Goal: Information Seeking & Learning: Compare options

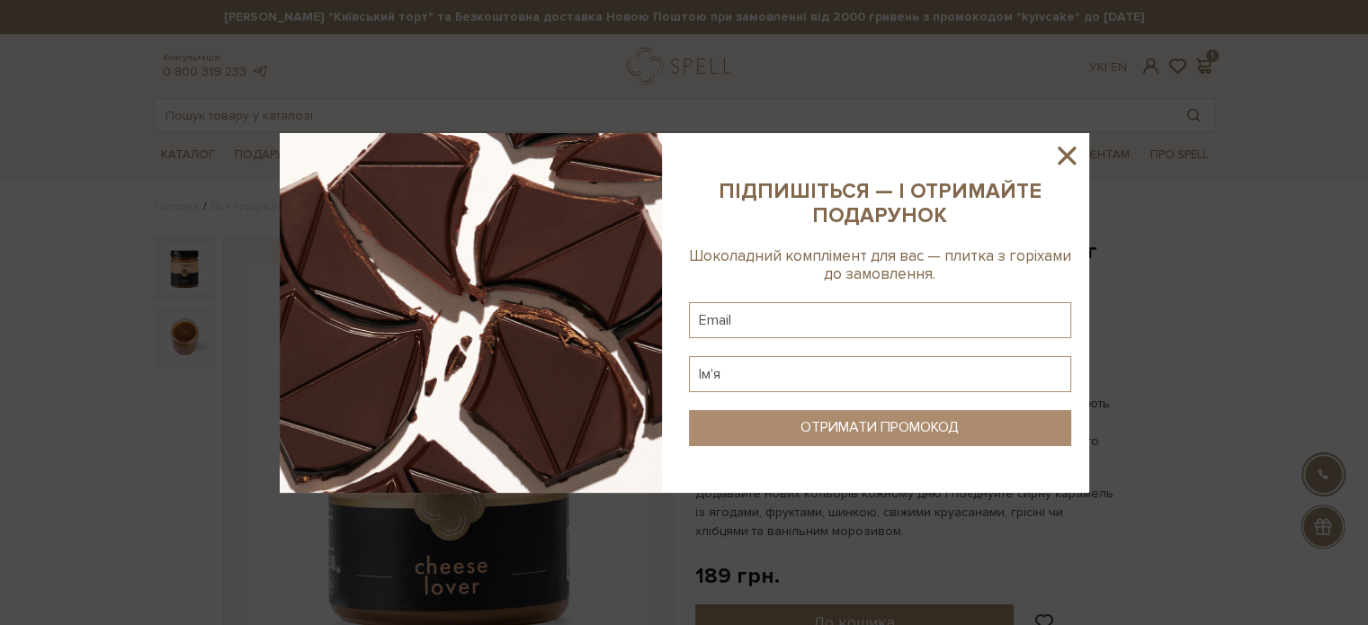
click at [1057, 154] on icon at bounding box center [1066, 155] width 31 height 31
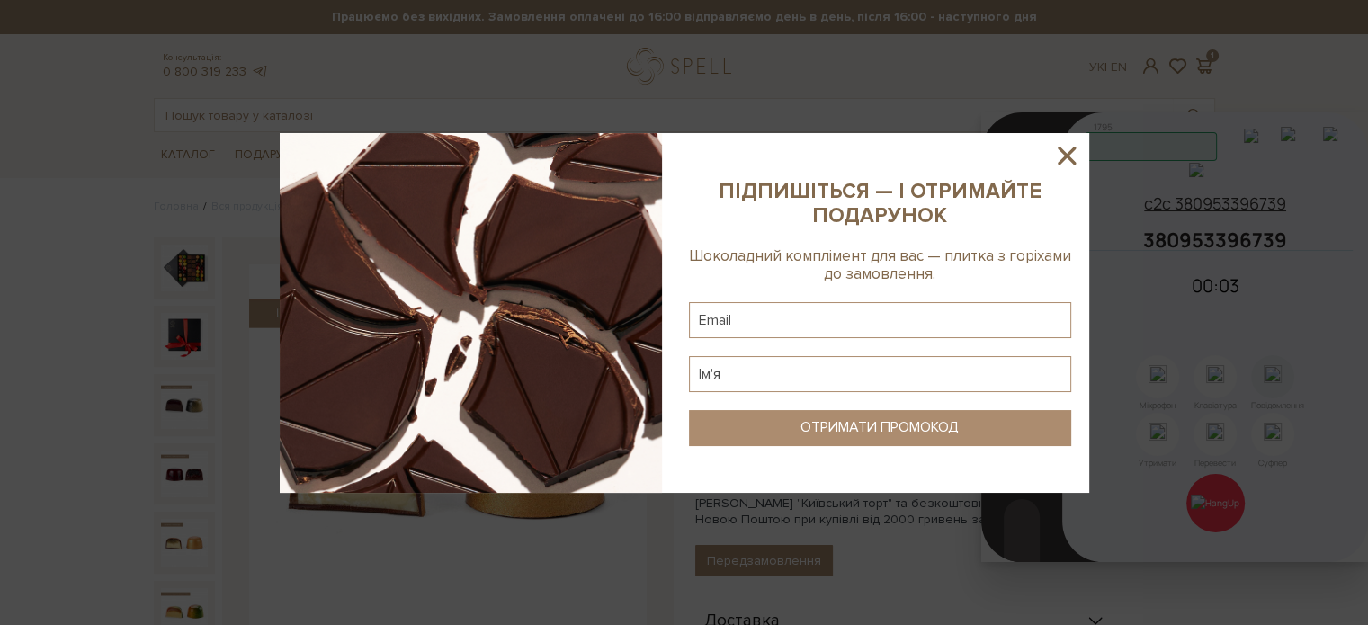
click at [1073, 157] on icon at bounding box center [1066, 155] width 31 height 31
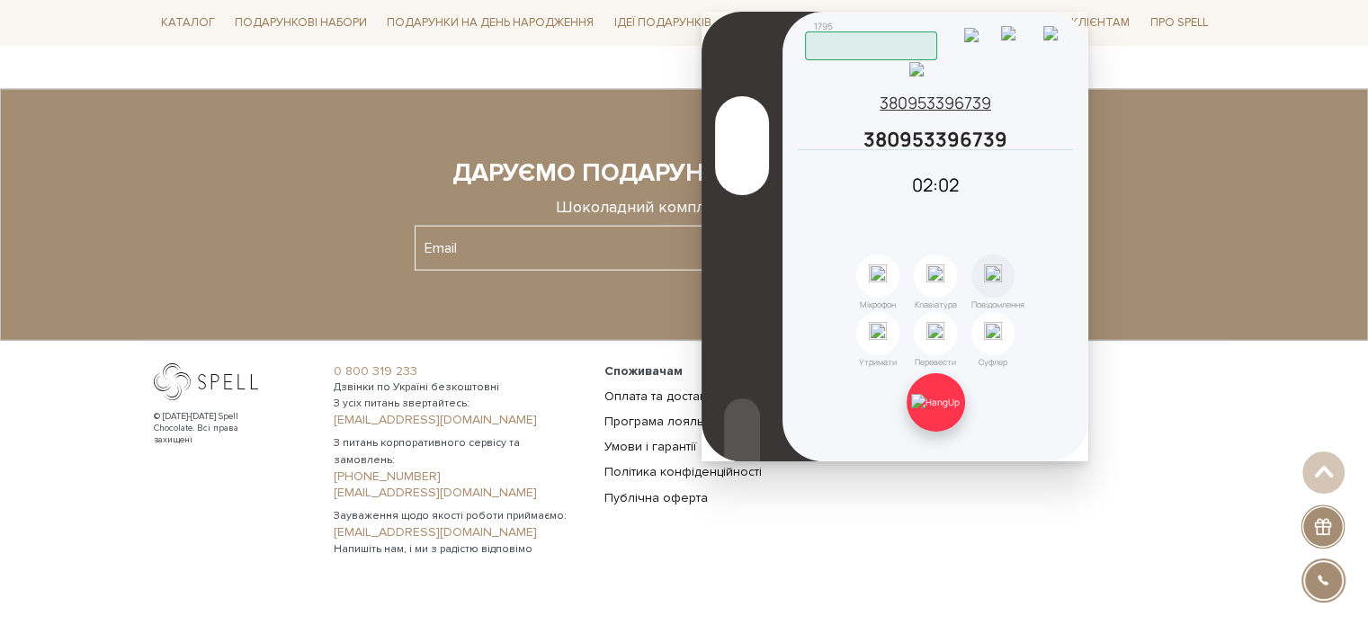
click at [947, 394] on img at bounding box center [935, 402] width 49 height 16
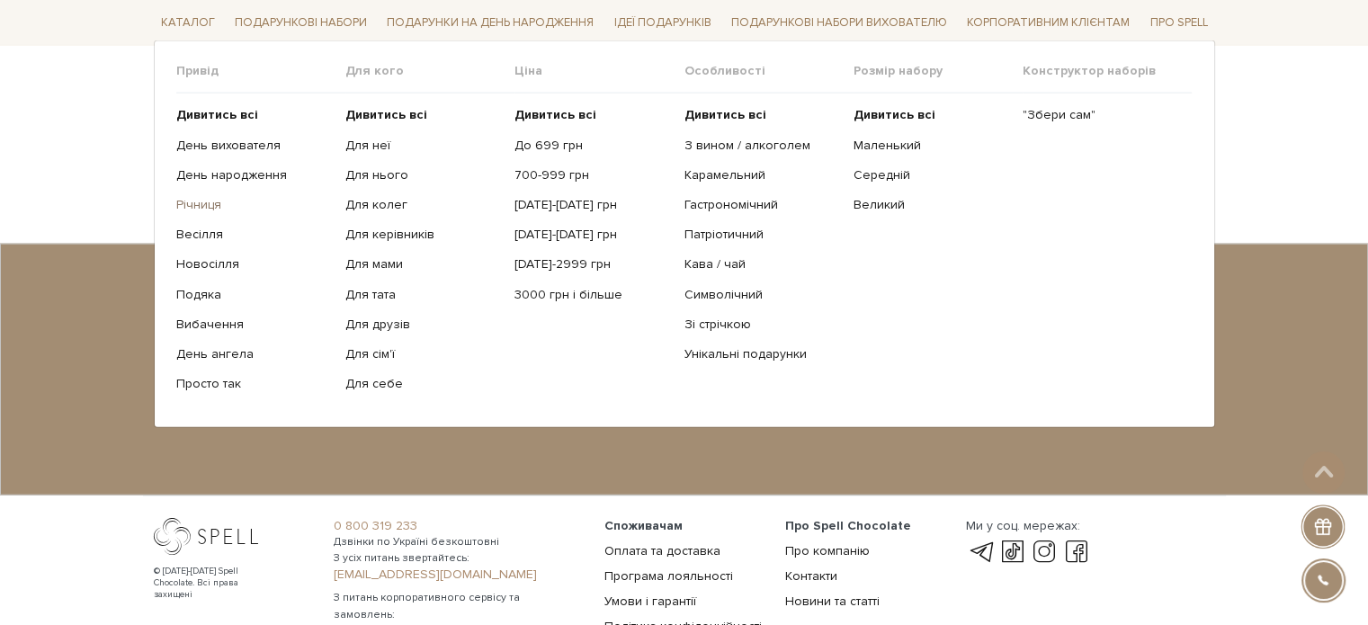
scroll to position [3853, 0]
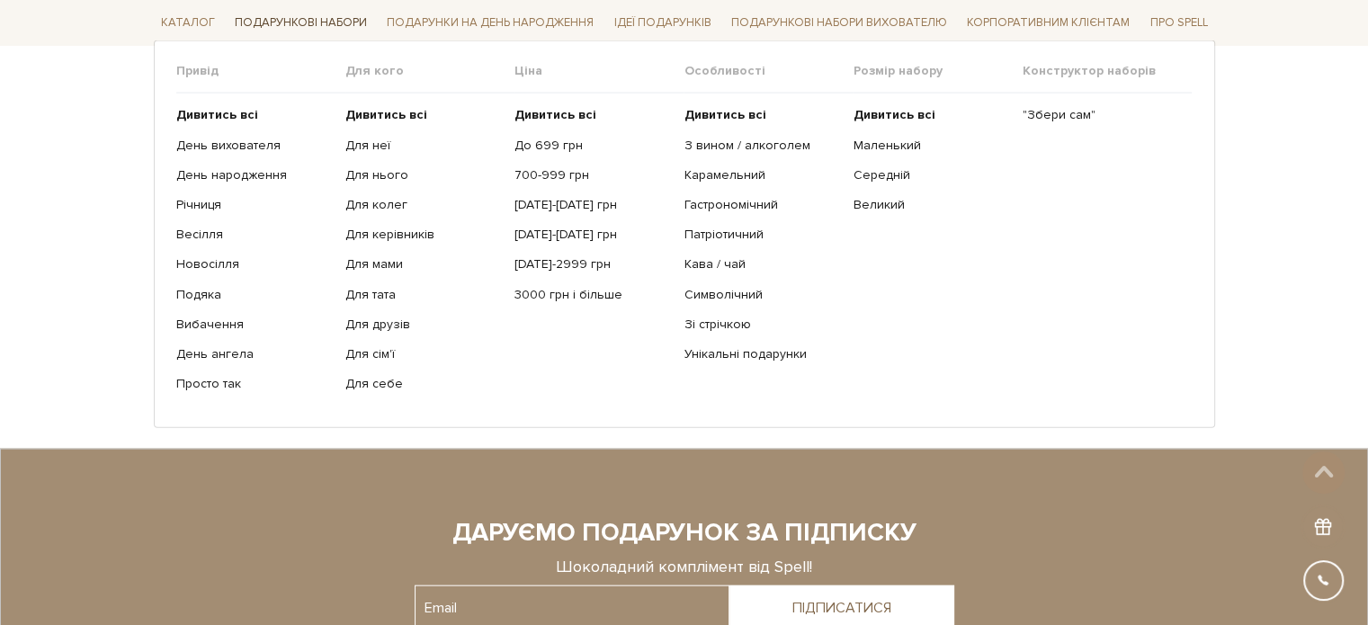
click at [279, 22] on link "Подарункові набори" at bounding box center [301, 23] width 147 height 28
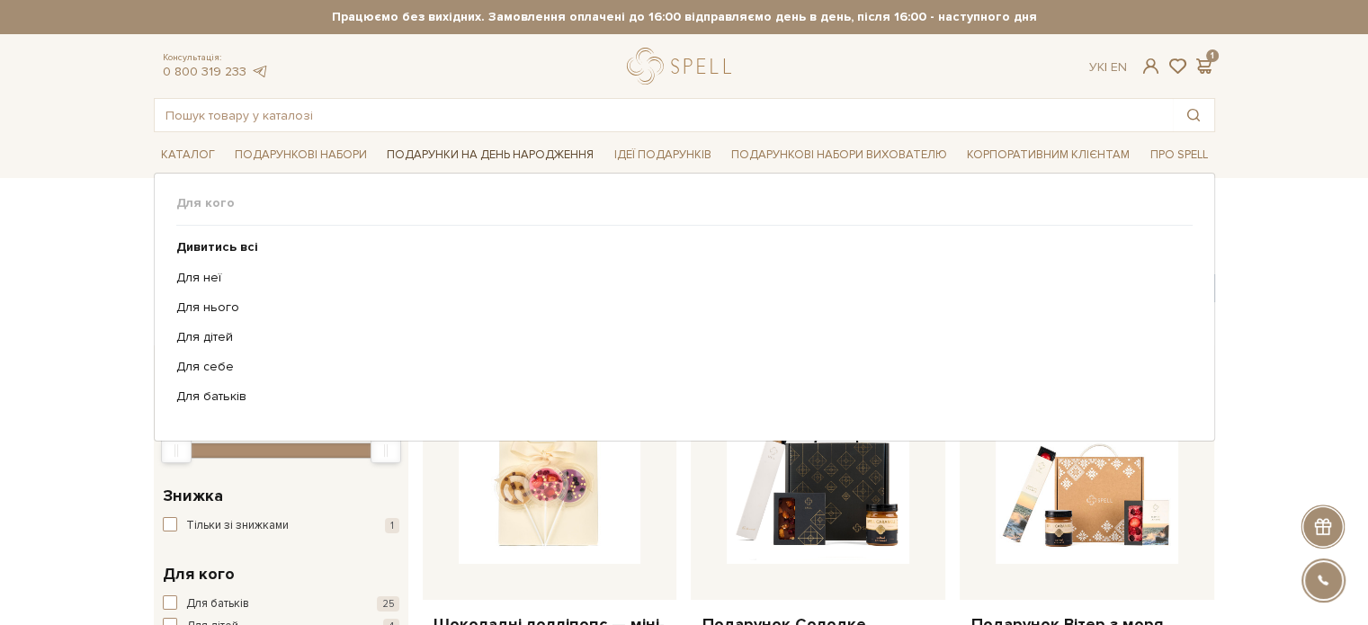
click at [450, 152] on link "Подарунки на День народження" at bounding box center [490, 155] width 221 height 28
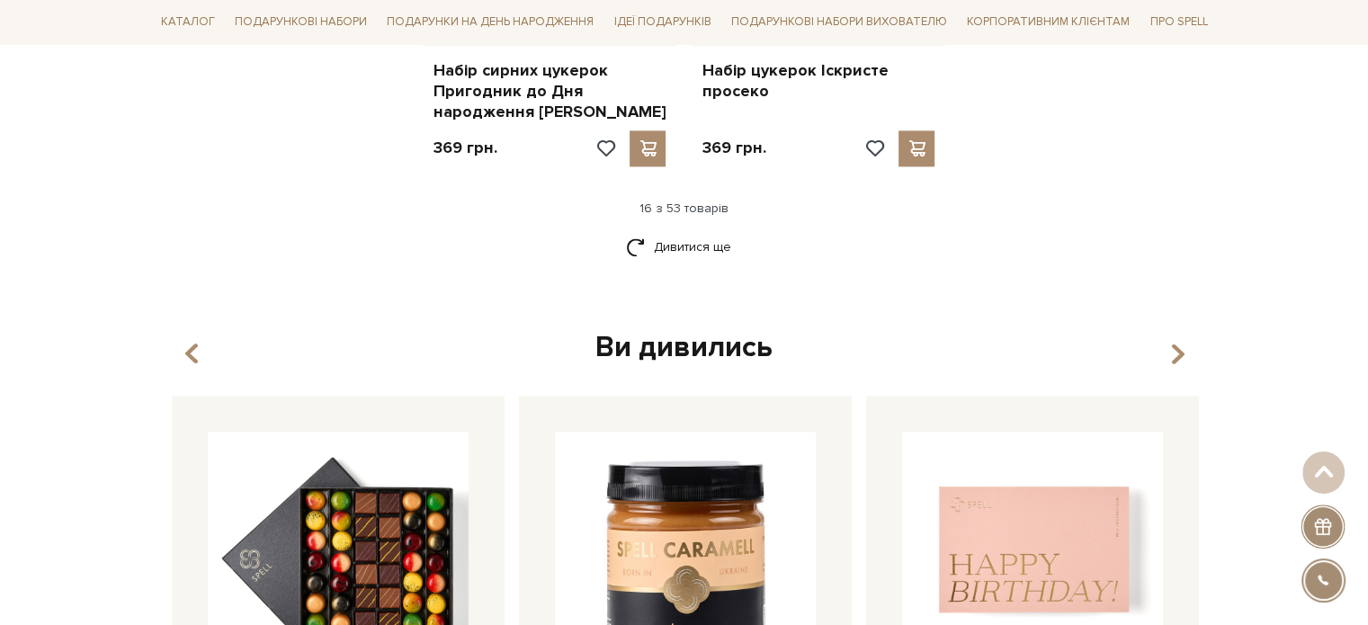
scroll to position [2624, 0]
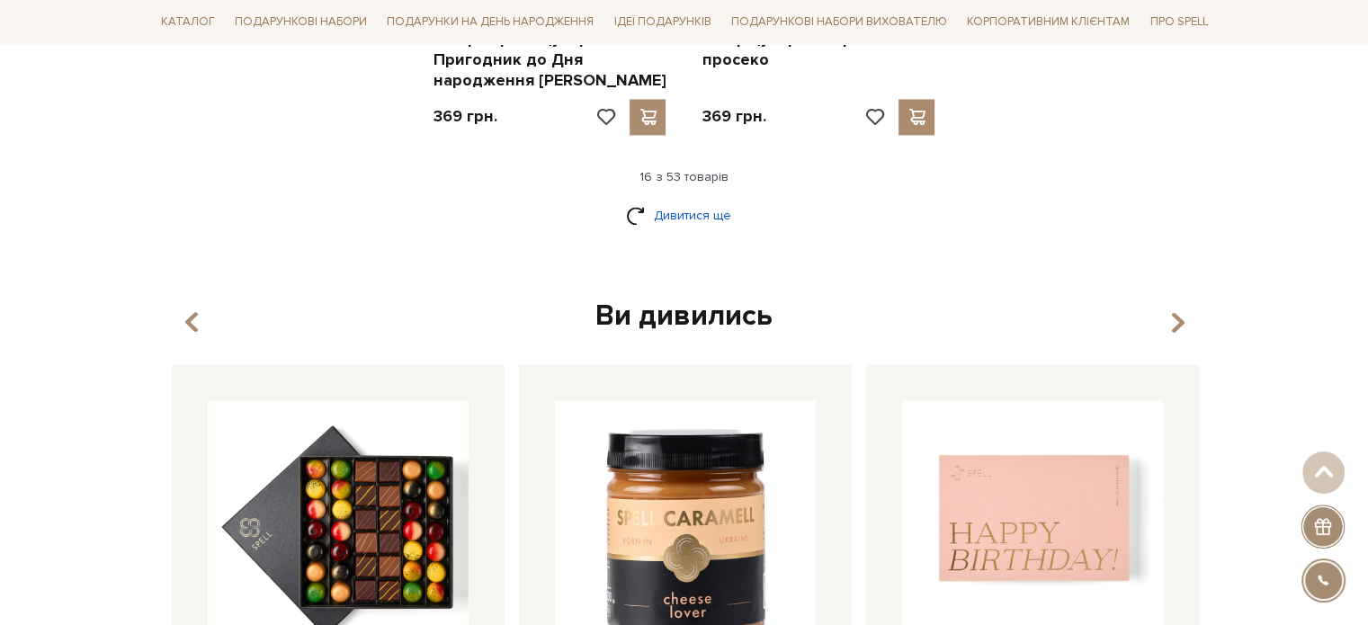
click at [703, 200] on link "Дивитися ще" at bounding box center [684, 215] width 117 height 31
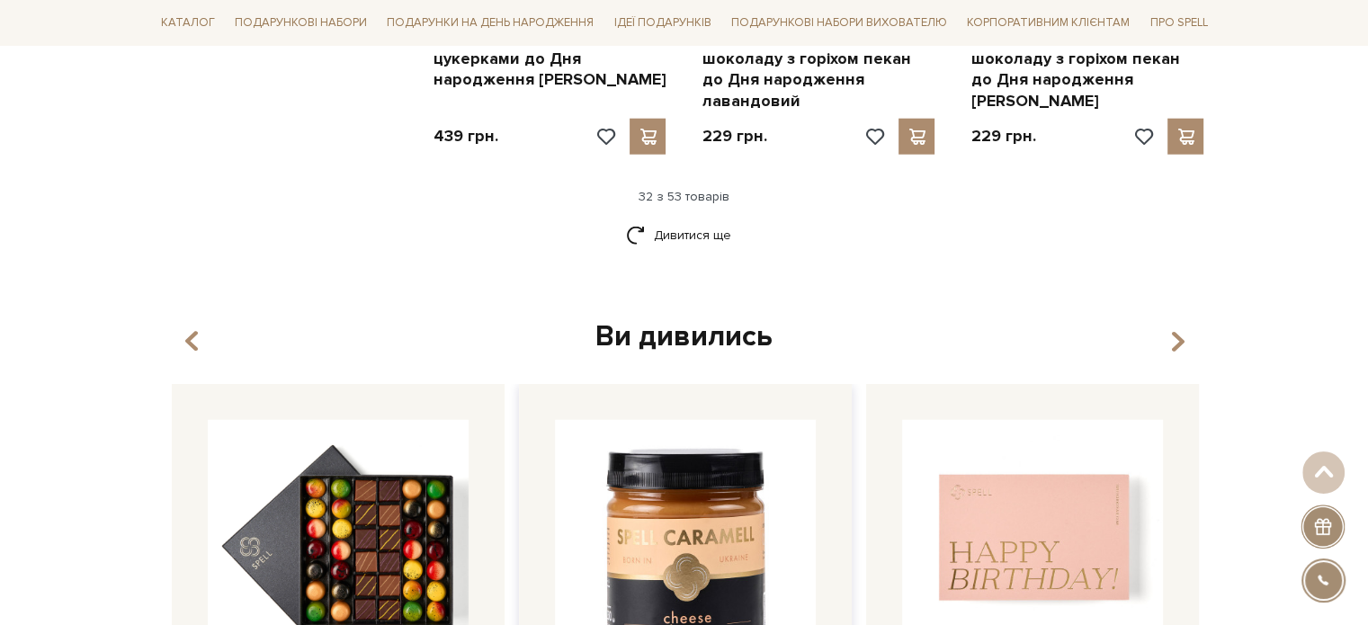
scroll to position [4693, 0]
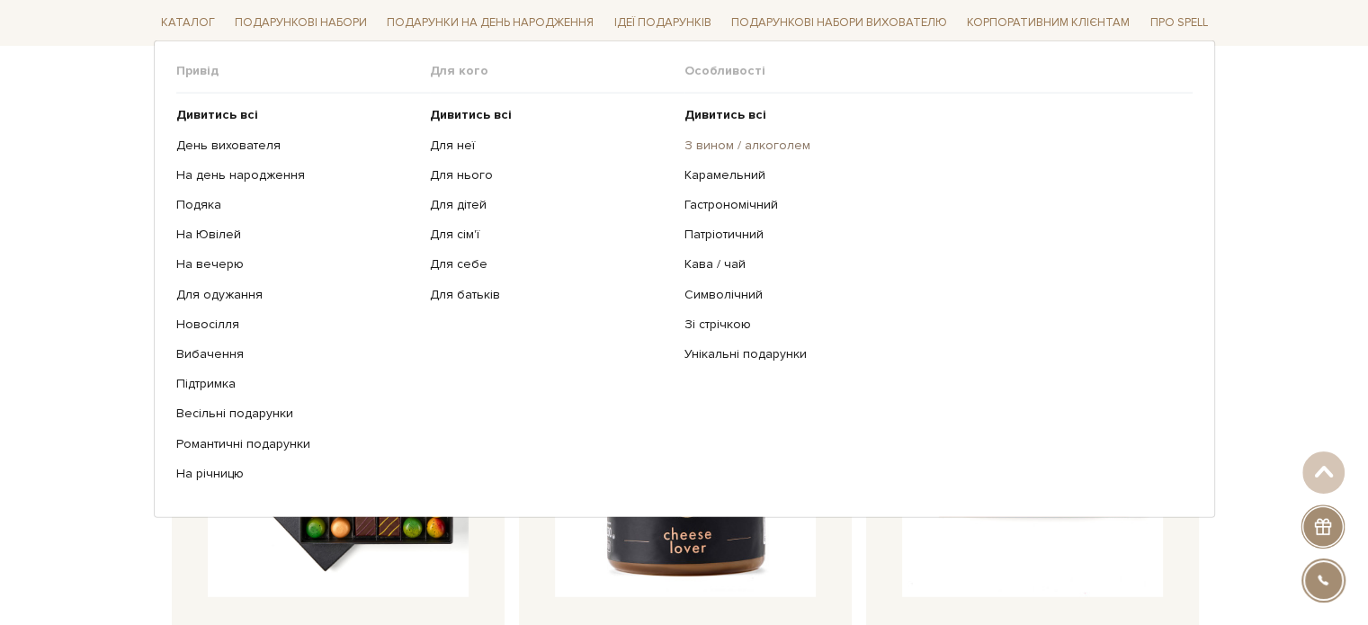
click at [692, 147] on link "З вином / алкоголем" at bounding box center [931, 145] width 495 height 16
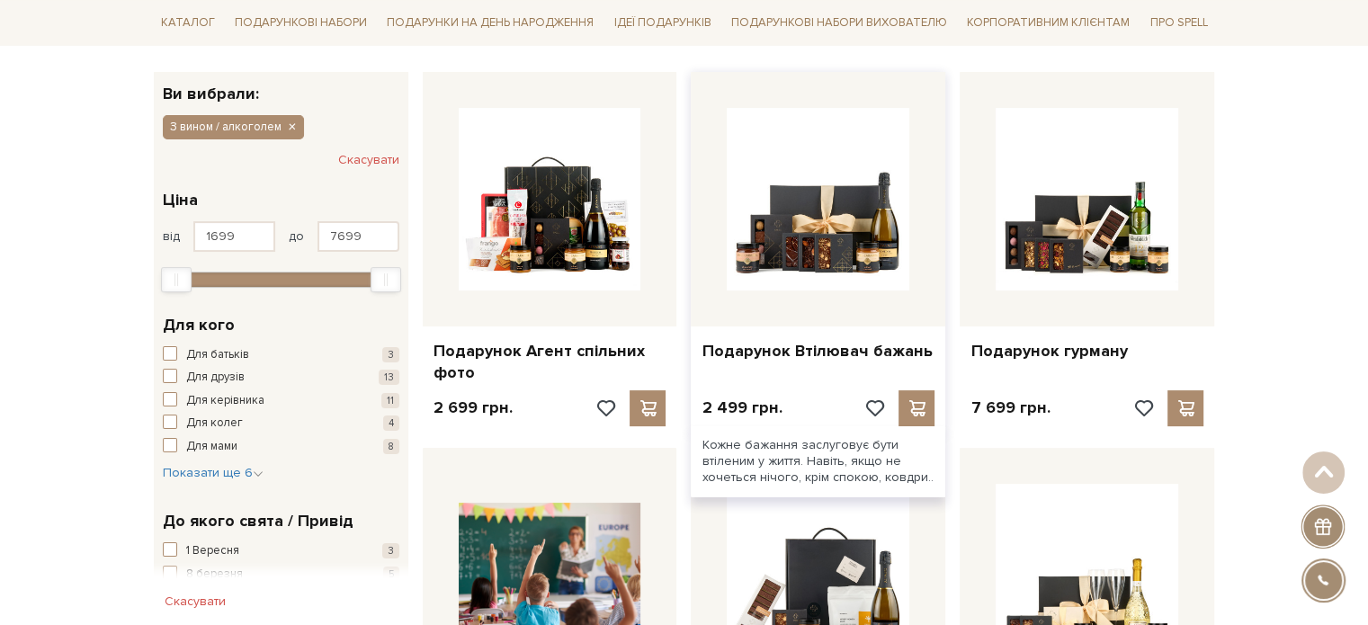
scroll to position [270, 0]
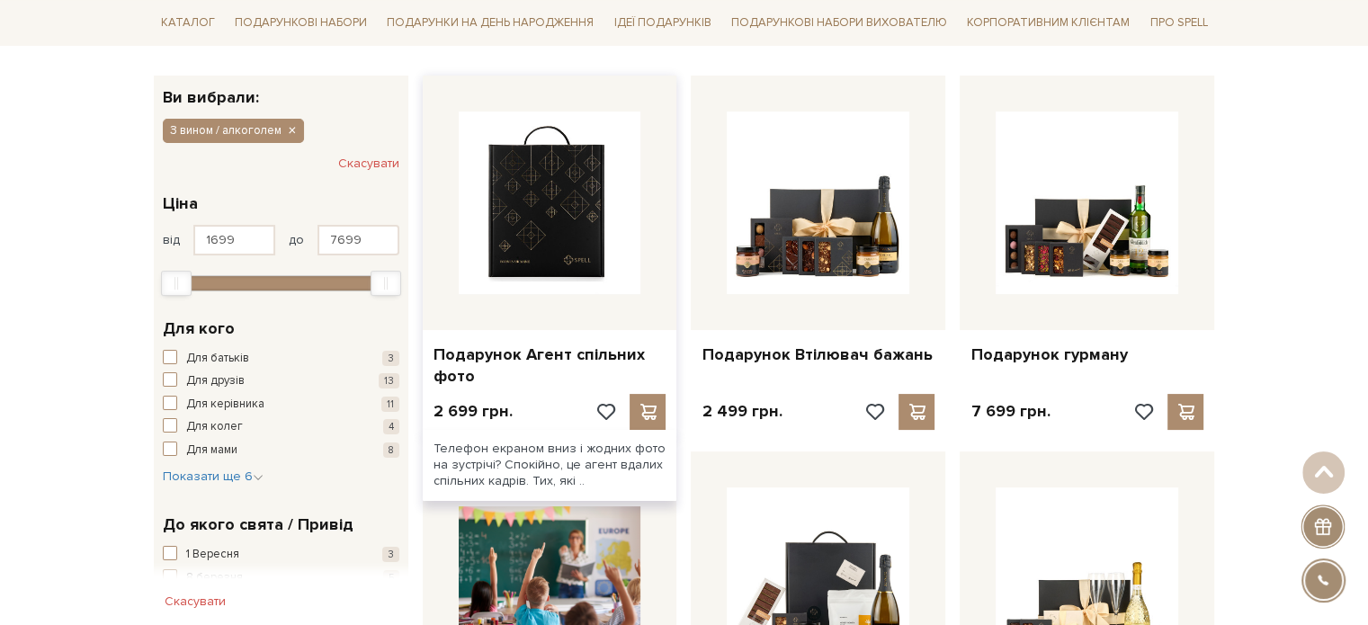
click at [543, 251] on img at bounding box center [550, 203] width 183 height 183
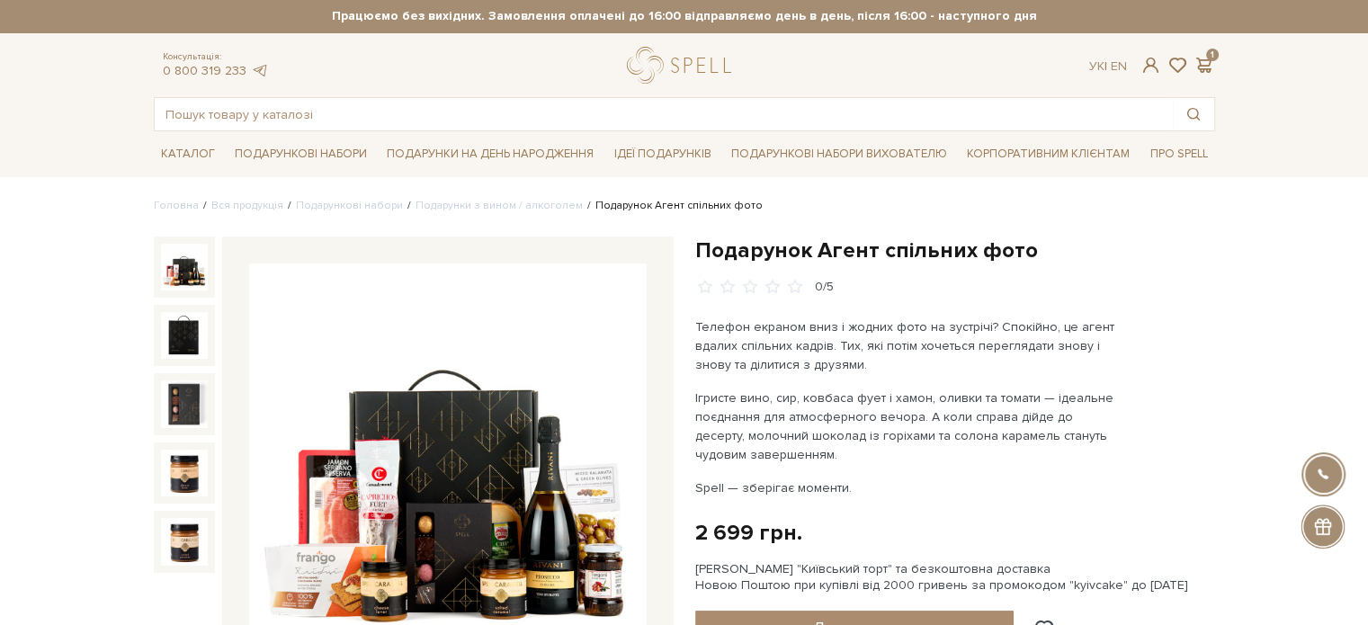
scroll to position [90, 0]
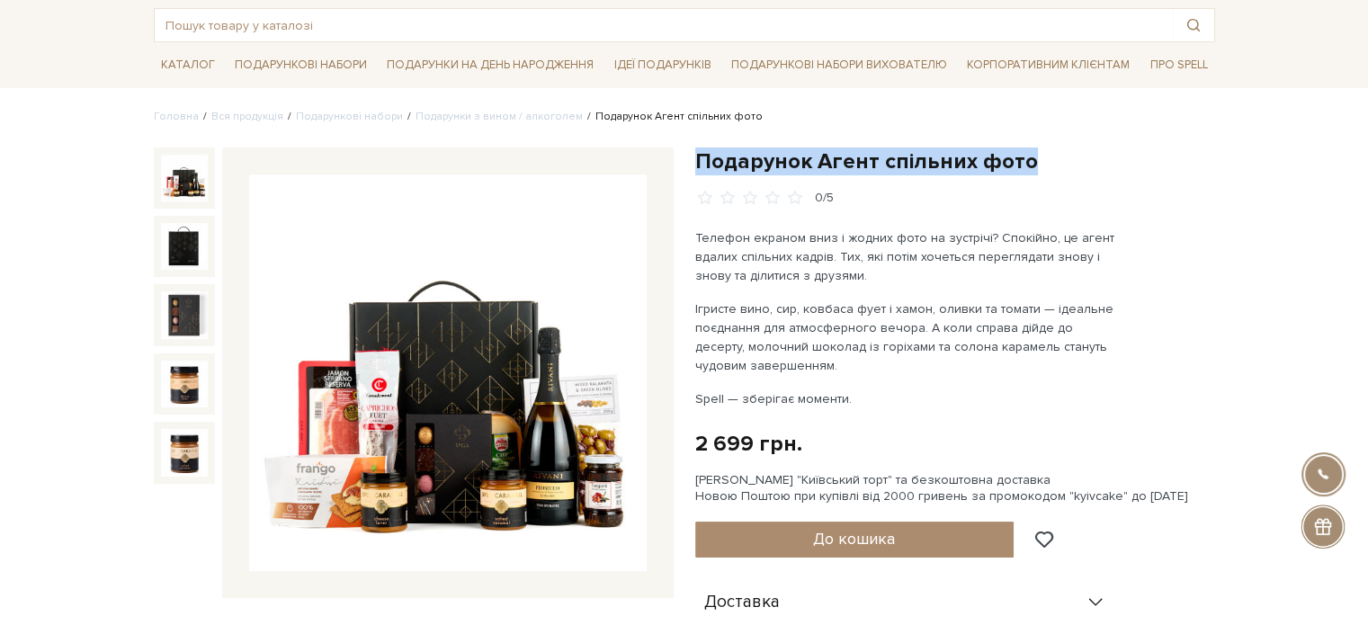
drag, startPoint x: 694, startPoint y: 157, endPoint x: 979, endPoint y: 155, distance: 285.1
click at [1044, 155] on h1 "Подарунок Агент спільних фото" at bounding box center [955, 161] width 520 height 28
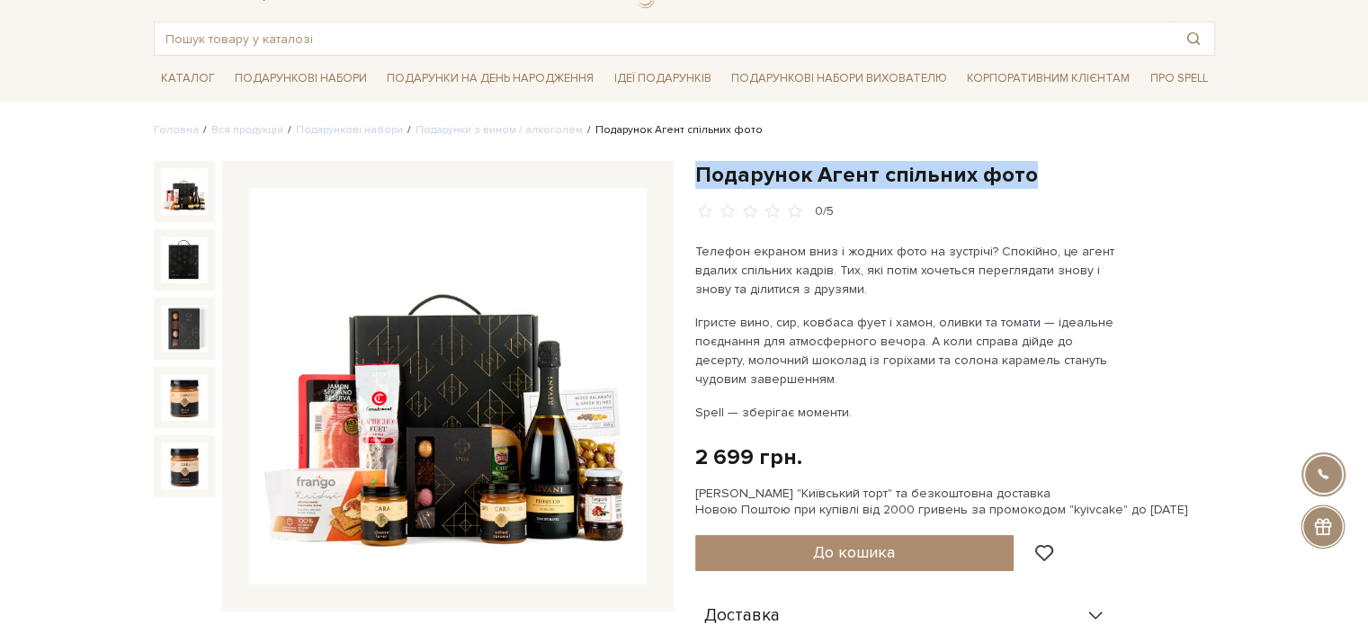
scroll to position [0, 0]
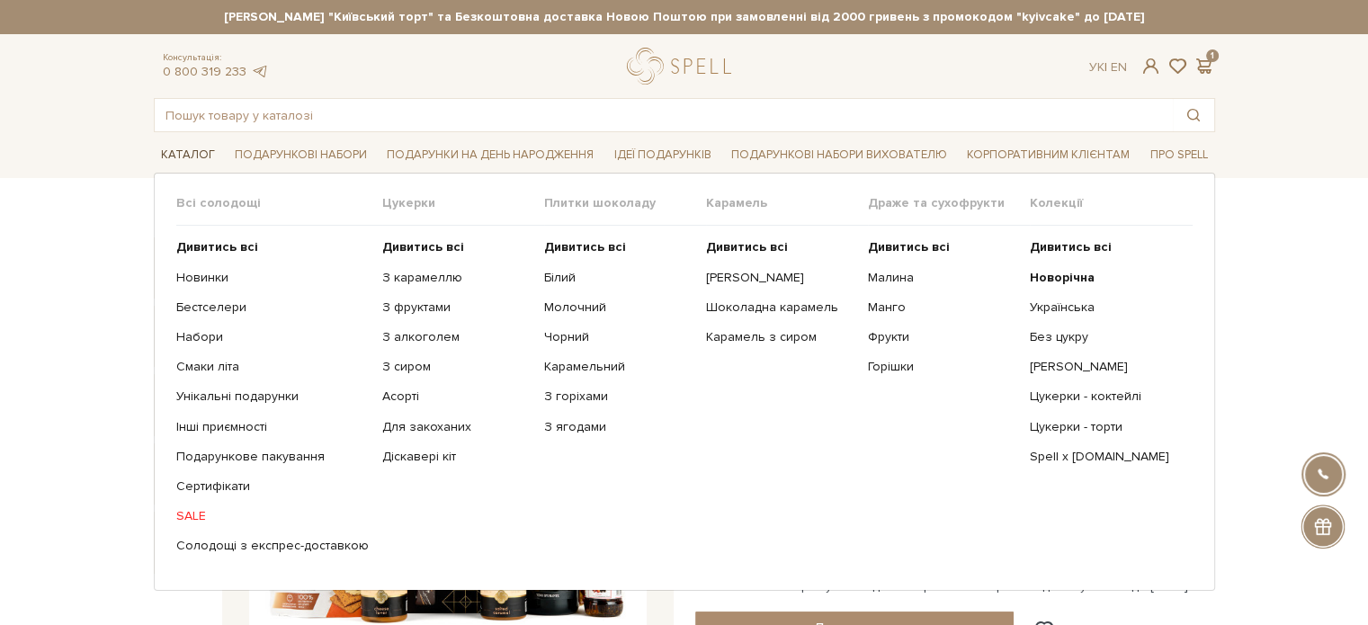
click at [192, 149] on link "Каталог" at bounding box center [188, 155] width 68 height 28
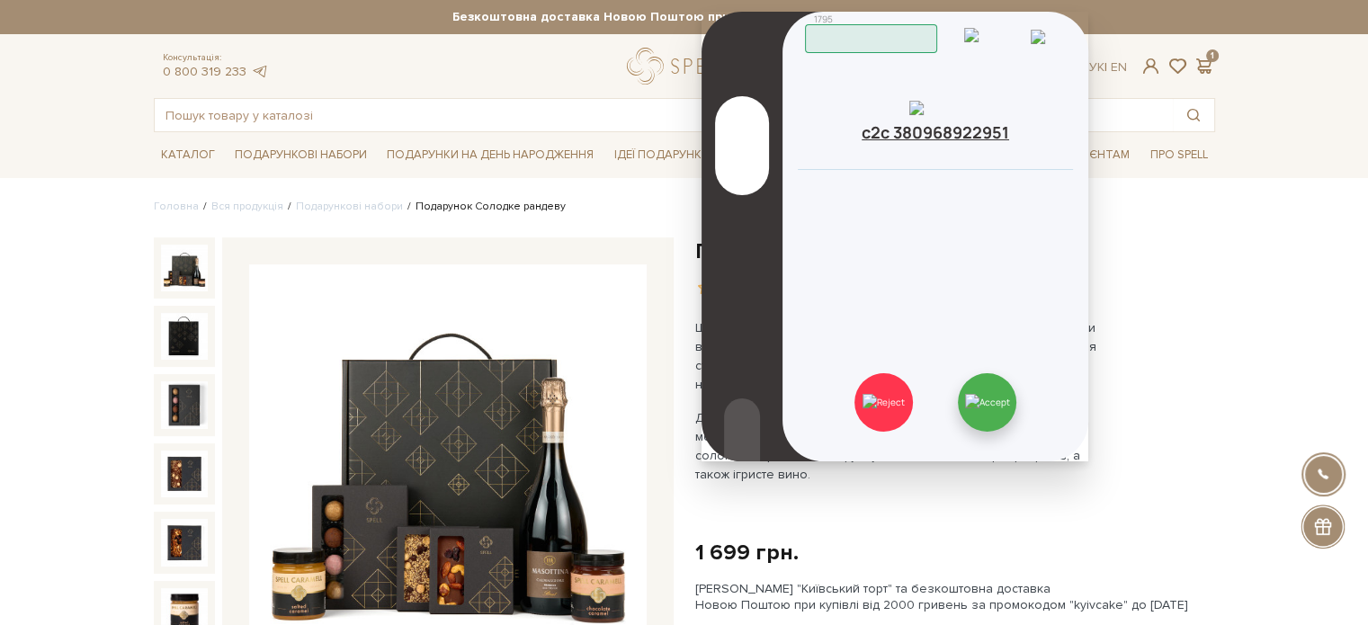
click at [1010, 399] on img at bounding box center [987, 402] width 45 height 16
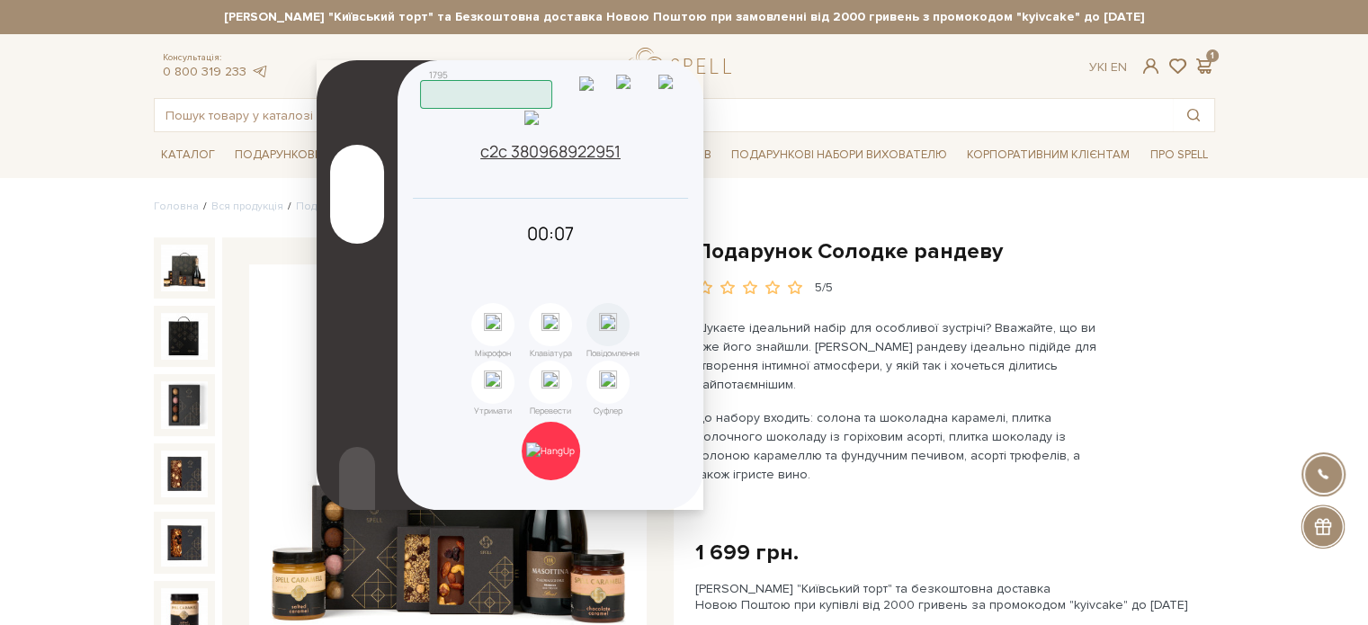
drag, startPoint x: 1004, startPoint y: 33, endPoint x: 617, endPoint y: 83, distance: 389.9
click at [617, 82] on header "1795 Працюю" at bounding box center [551, 85] width 263 height 47
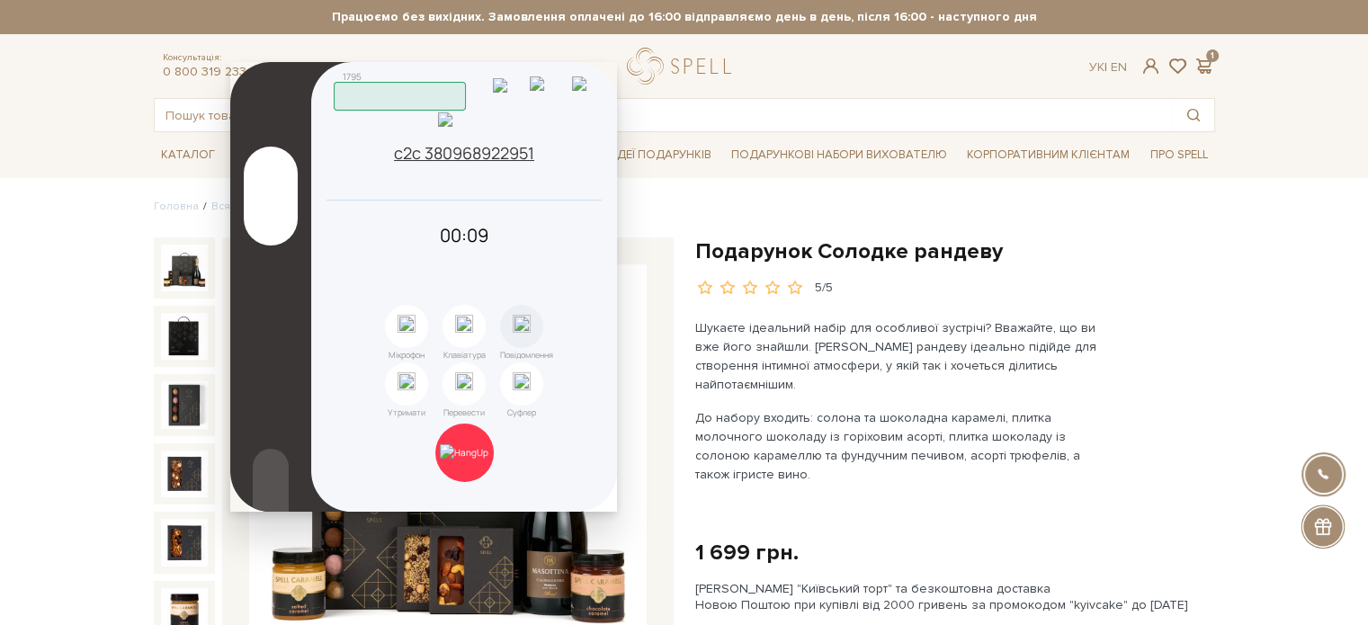
drag, startPoint x: 616, startPoint y: 73, endPoint x: 528, endPoint y: 85, distance: 89.0
click at [512, 77] on header "1795 Працюю" at bounding box center [465, 87] width 263 height 47
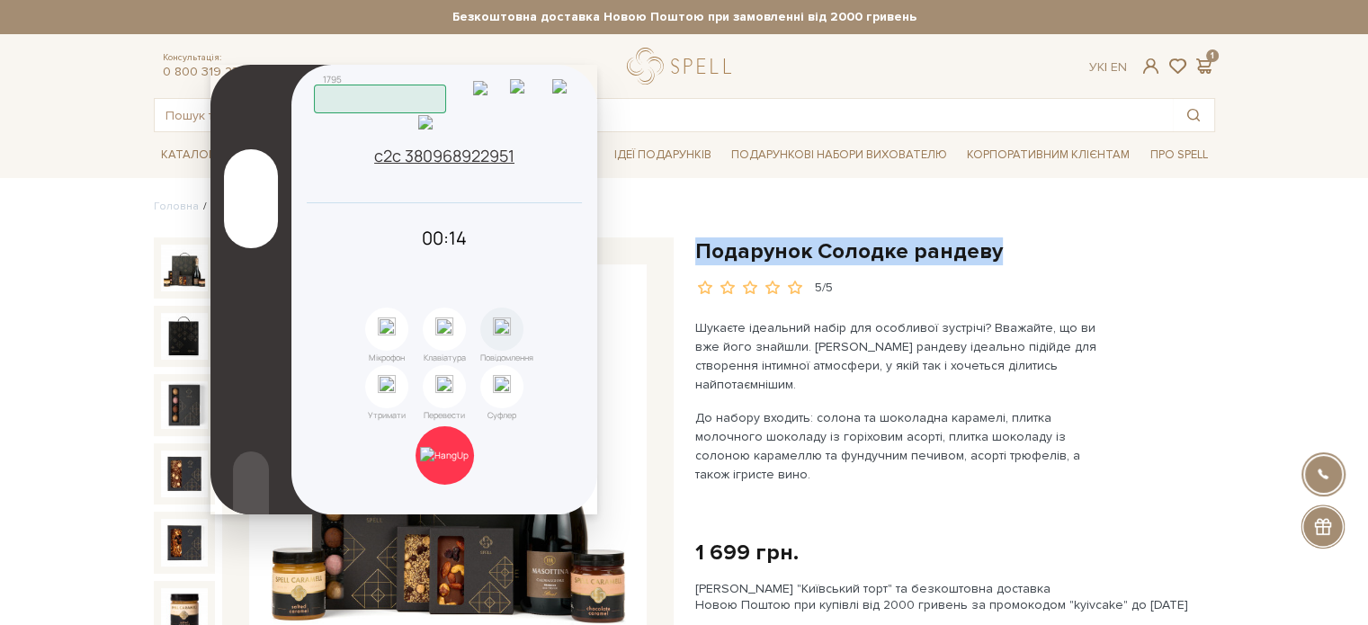
drag, startPoint x: 690, startPoint y: 253, endPoint x: 933, endPoint y: 262, distance: 243.0
copy h1 "Подарунок Солодке рандеву"
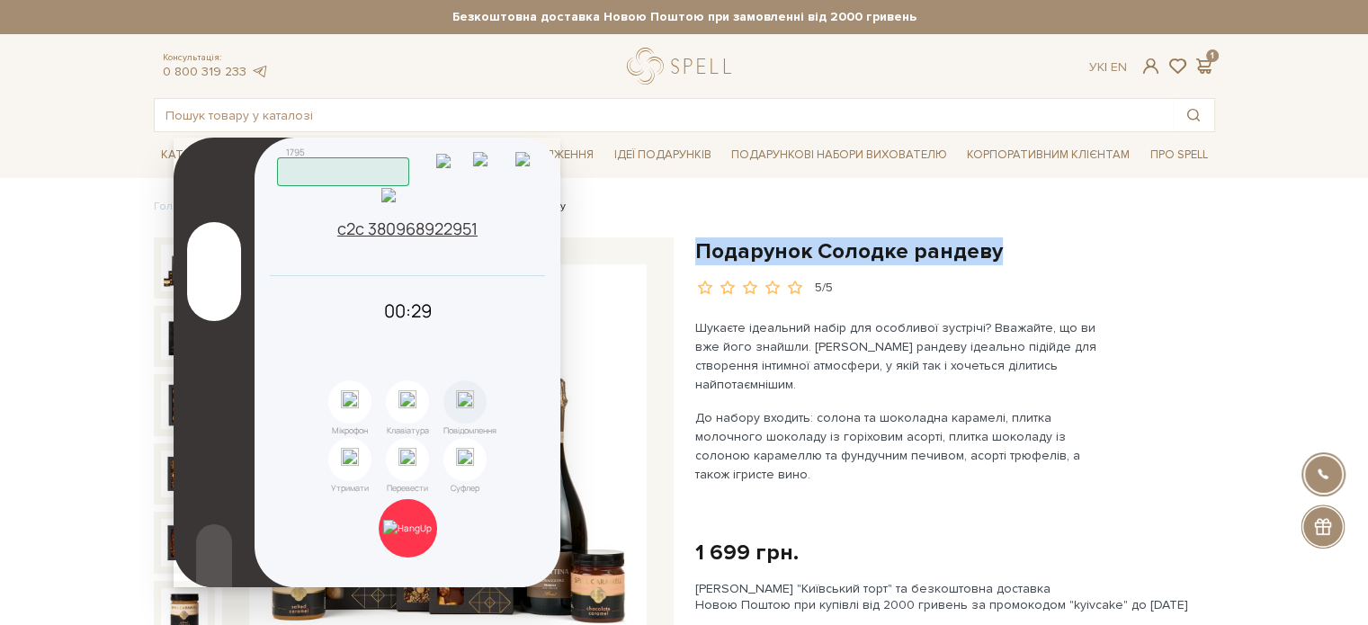
drag, startPoint x: 881, startPoint y: 92, endPoint x: 415, endPoint y: 147, distance: 470.0
click at [415, 147] on header "1795 Працюю" at bounding box center [408, 162] width 263 height 47
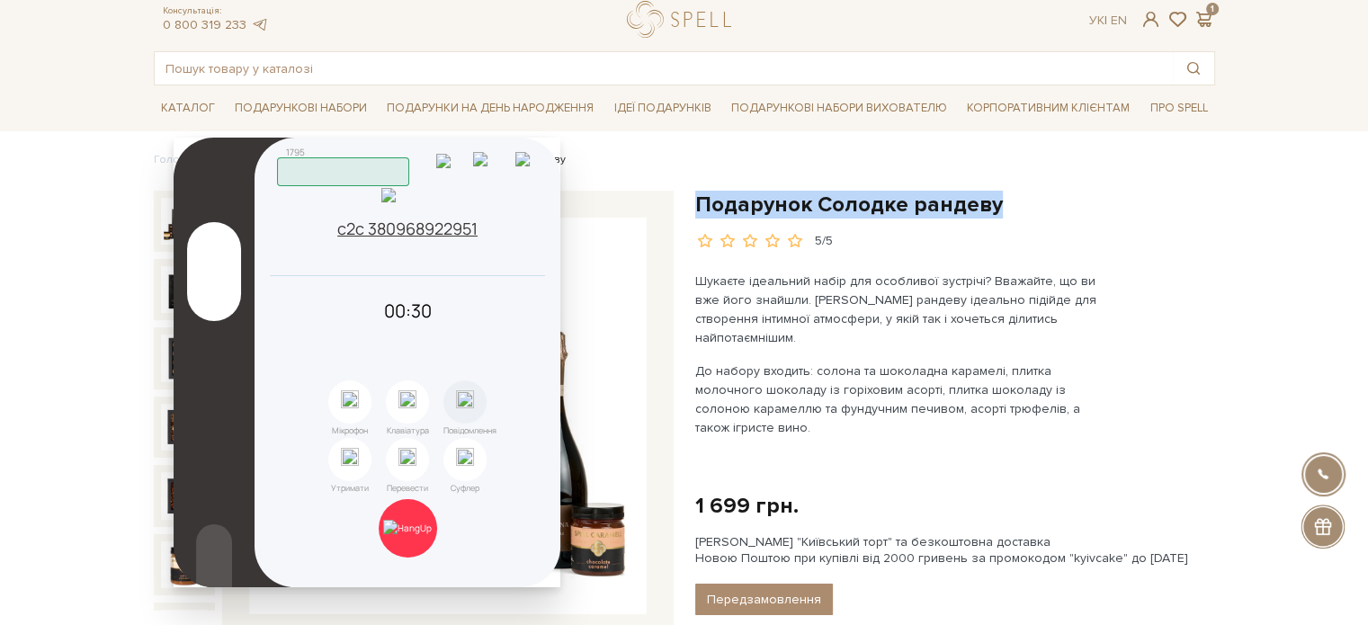
scroll to position [90, 0]
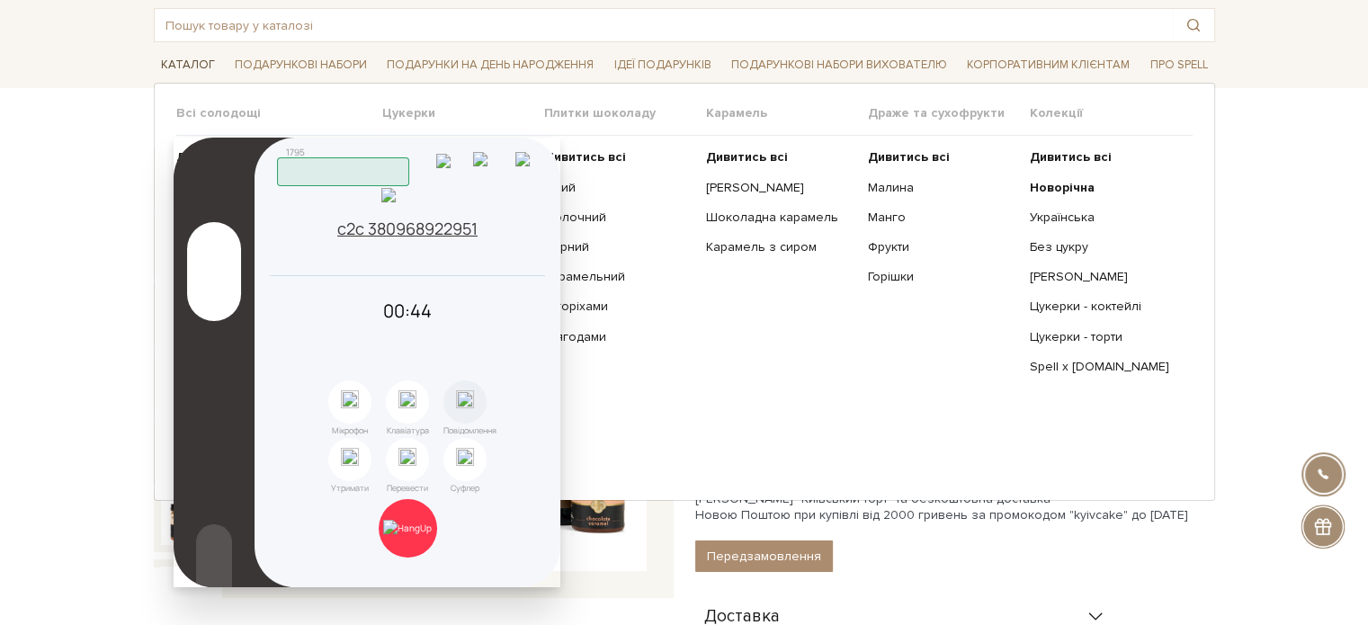
click at [187, 60] on link "Каталог" at bounding box center [188, 65] width 68 height 28
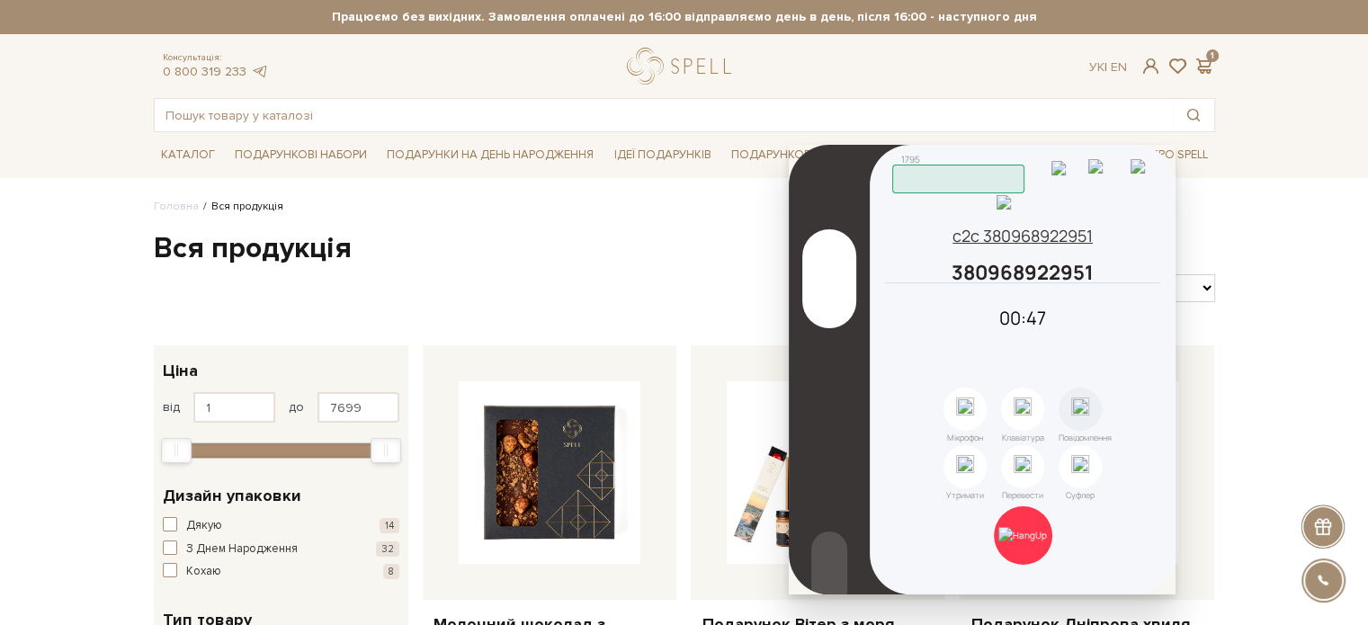
drag, startPoint x: 486, startPoint y: 148, endPoint x: 1101, endPoint y: 156, distance: 615.2
click at [1101, 156] on header "1795 Працюю" at bounding box center [1023, 170] width 263 height 47
click at [1139, 283] on div "380968922951 Скопійовано в буфер обміну" at bounding box center [1022, 273] width 275 height 22
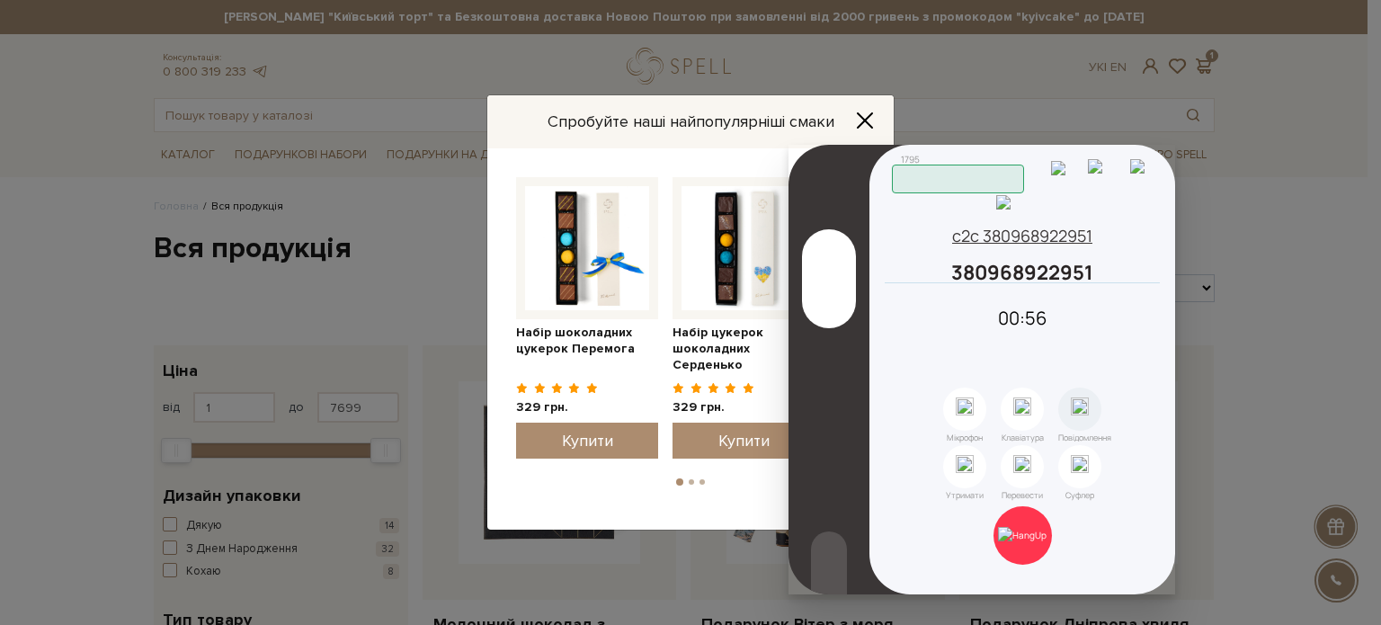
click at [872, 121] on icon "Close" at bounding box center [865, 121] width 18 height 18
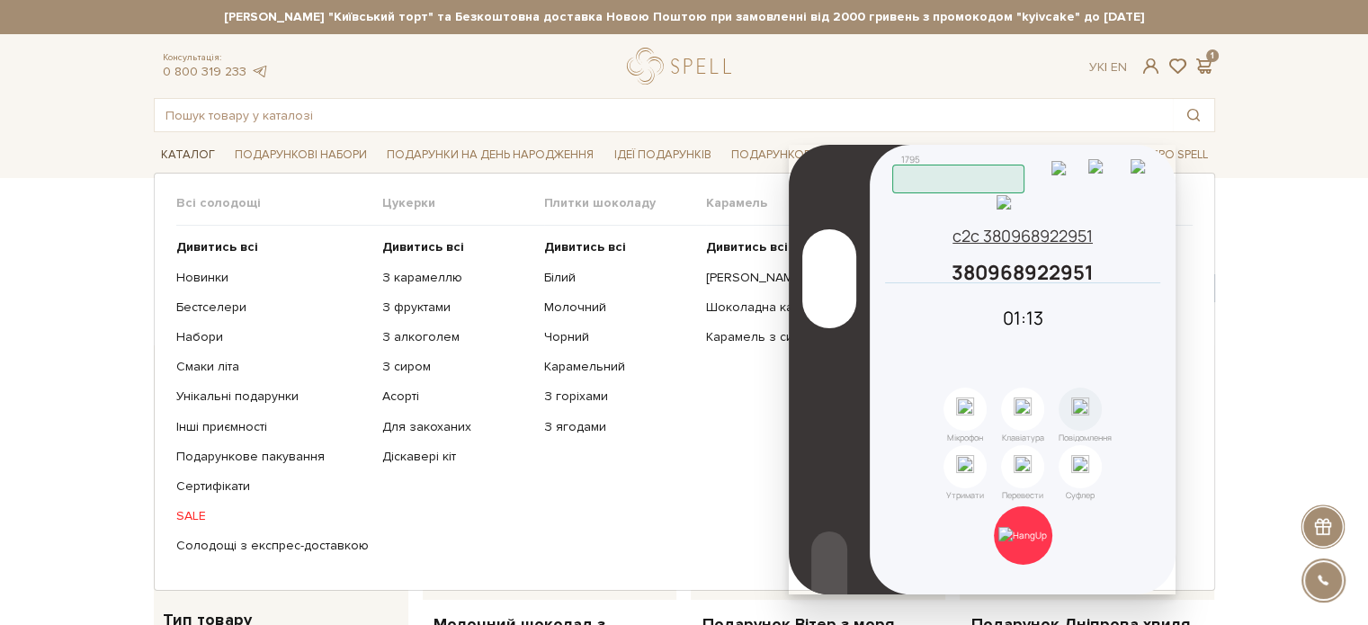
click at [180, 156] on link "Каталог" at bounding box center [188, 155] width 68 height 28
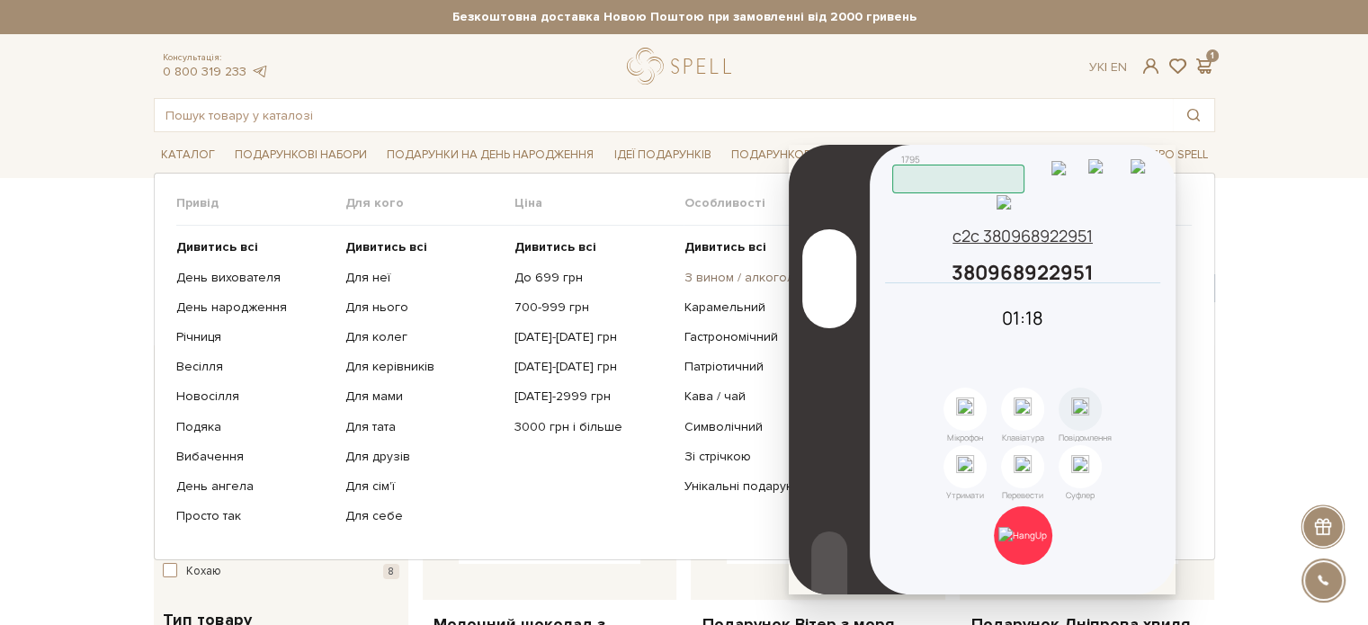
click at [714, 276] on link "З вином / алкоголем" at bounding box center [761, 278] width 156 height 16
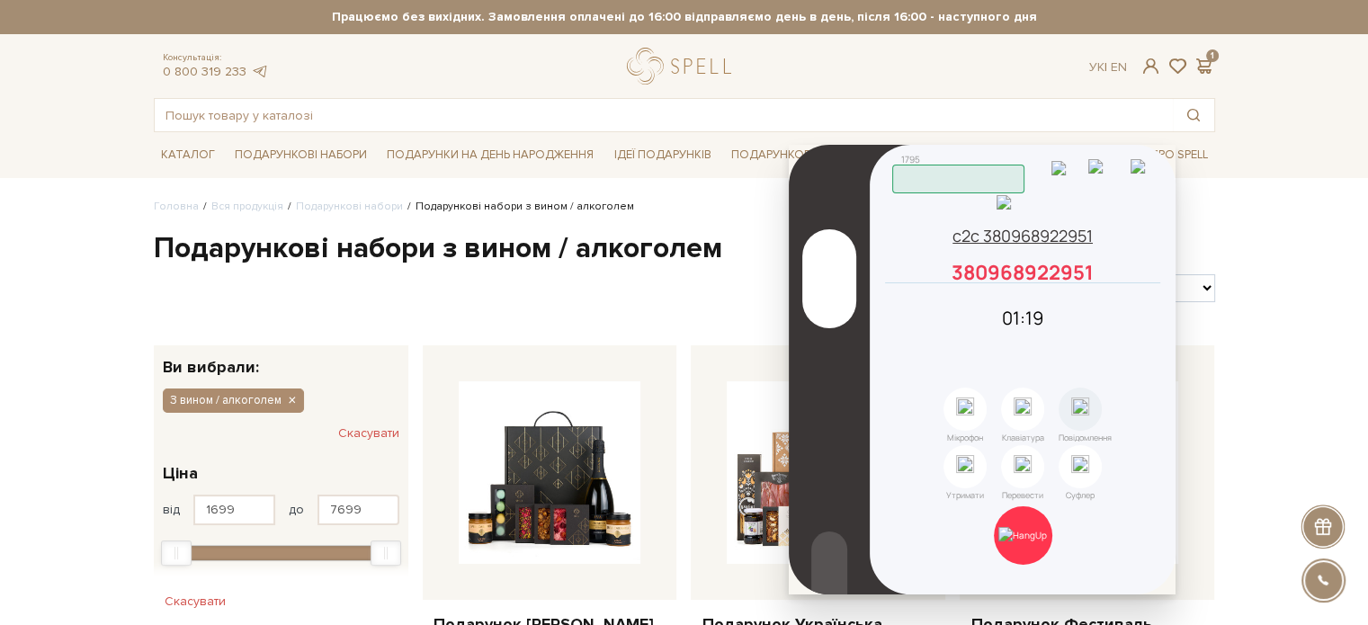
click at [1148, 281] on icon at bounding box center [1152, 272] width 16 height 16
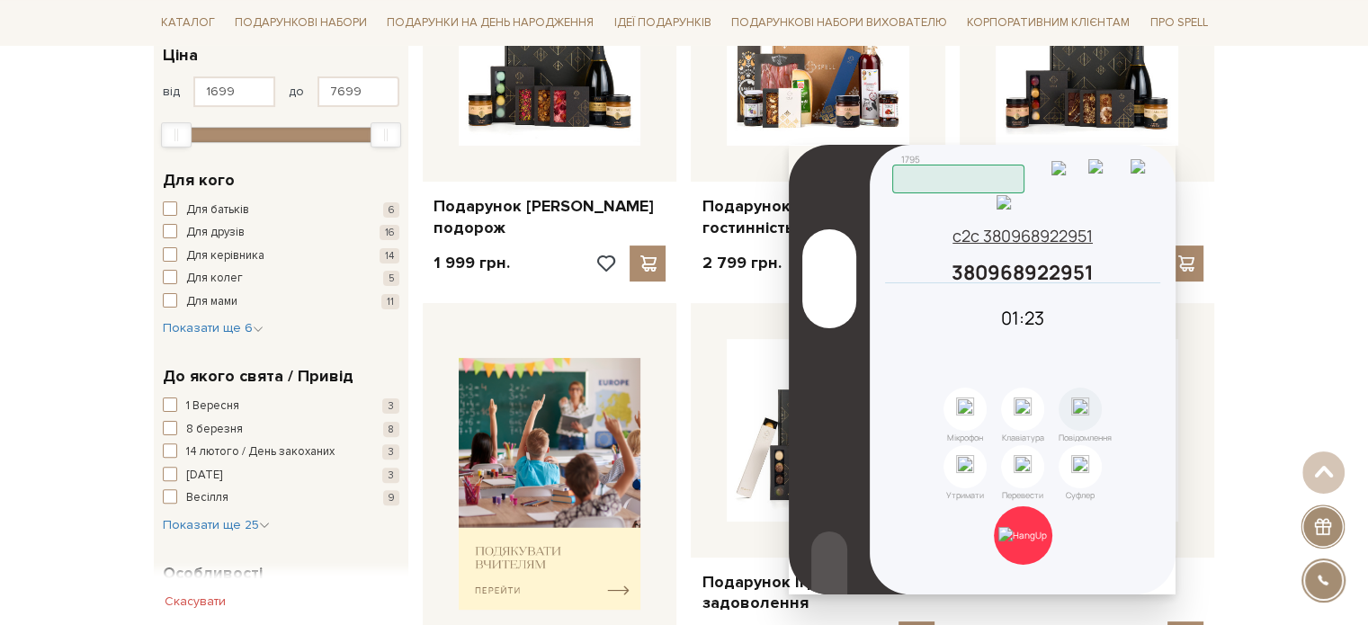
scroll to position [450, 0]
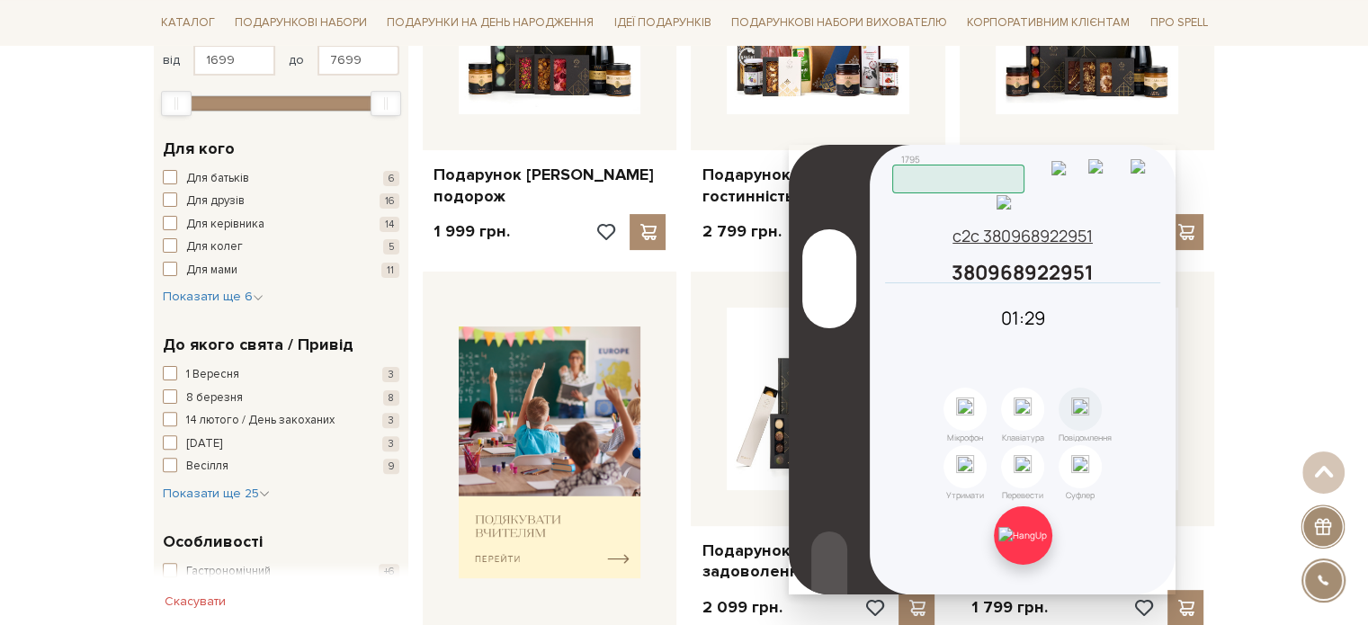
click at [1032, 538] on img at bounding box center [1022, 535] width 49 height 16
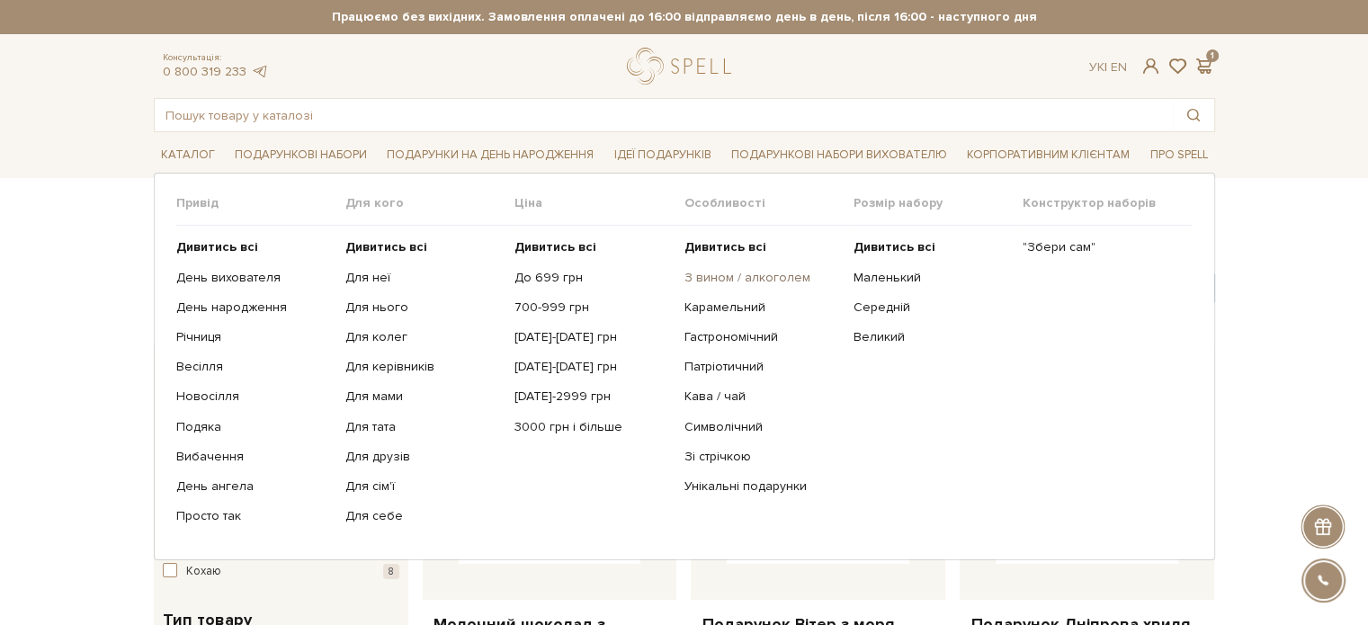
click at [718, 277] on link "З вином / алкоголем" at bounding box center [761, 278] width 156 height 16
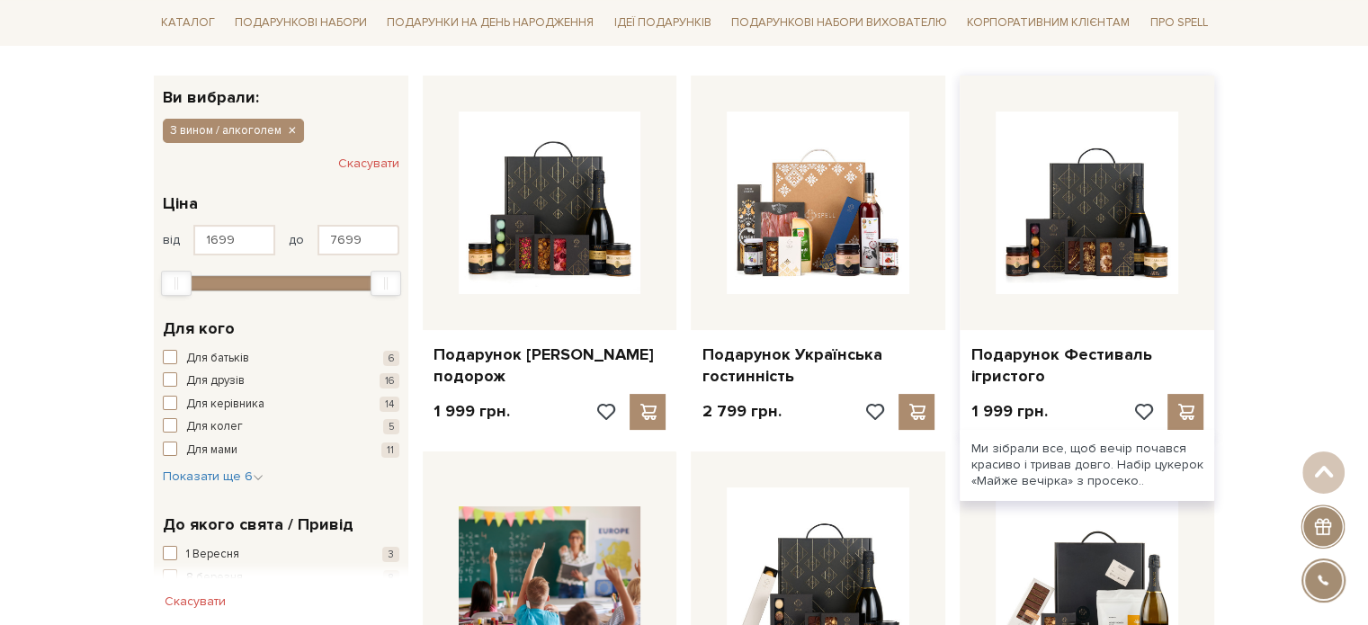
scroll to position [360, 0]
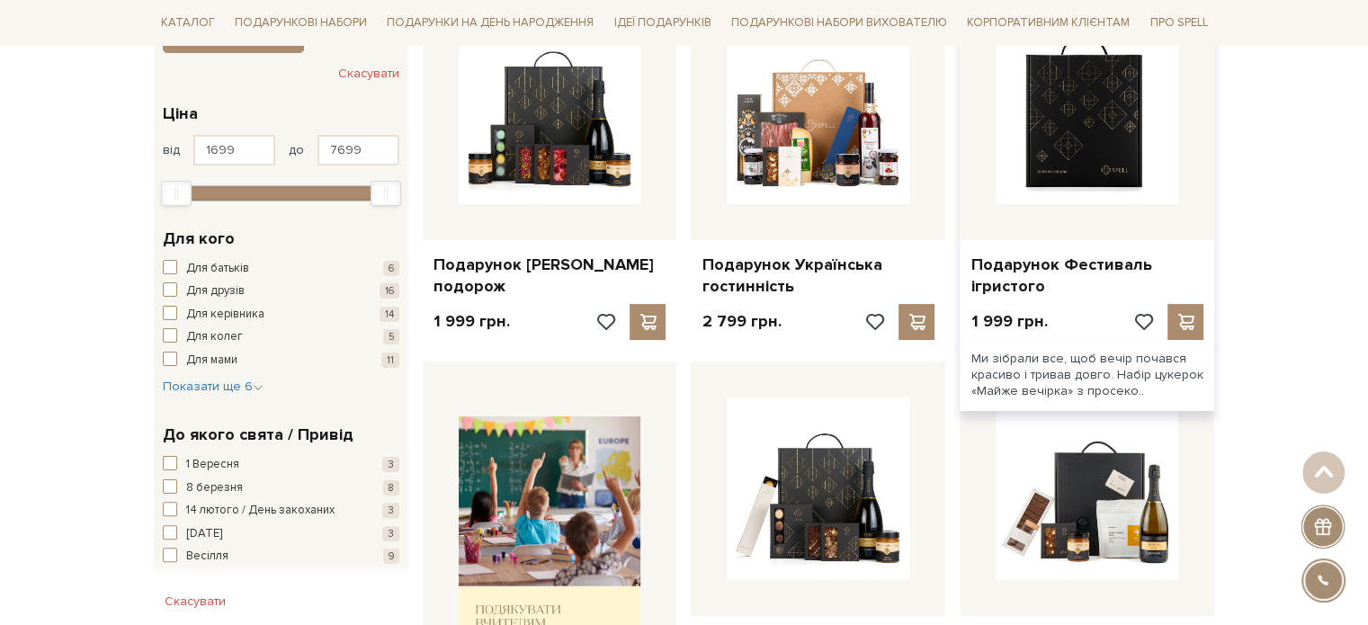
click at [1092, 179] on img at bounding box center [1087, 113] width 183 height 183
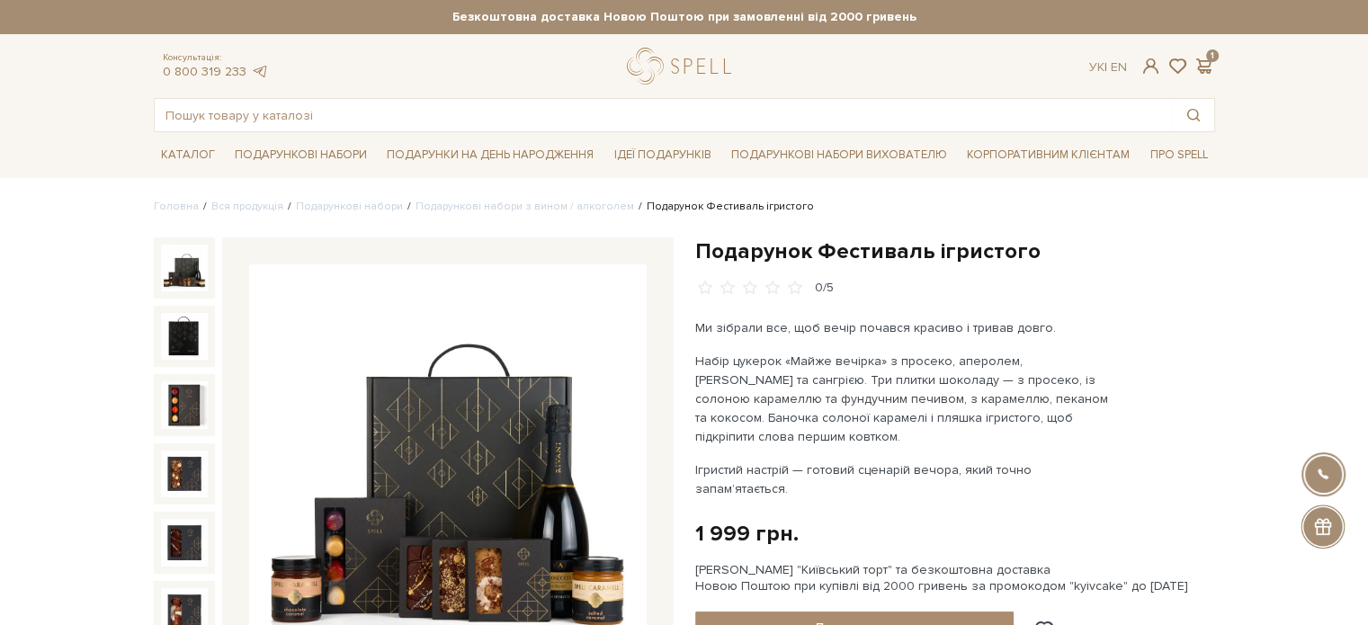
scroll to position [90, 0]
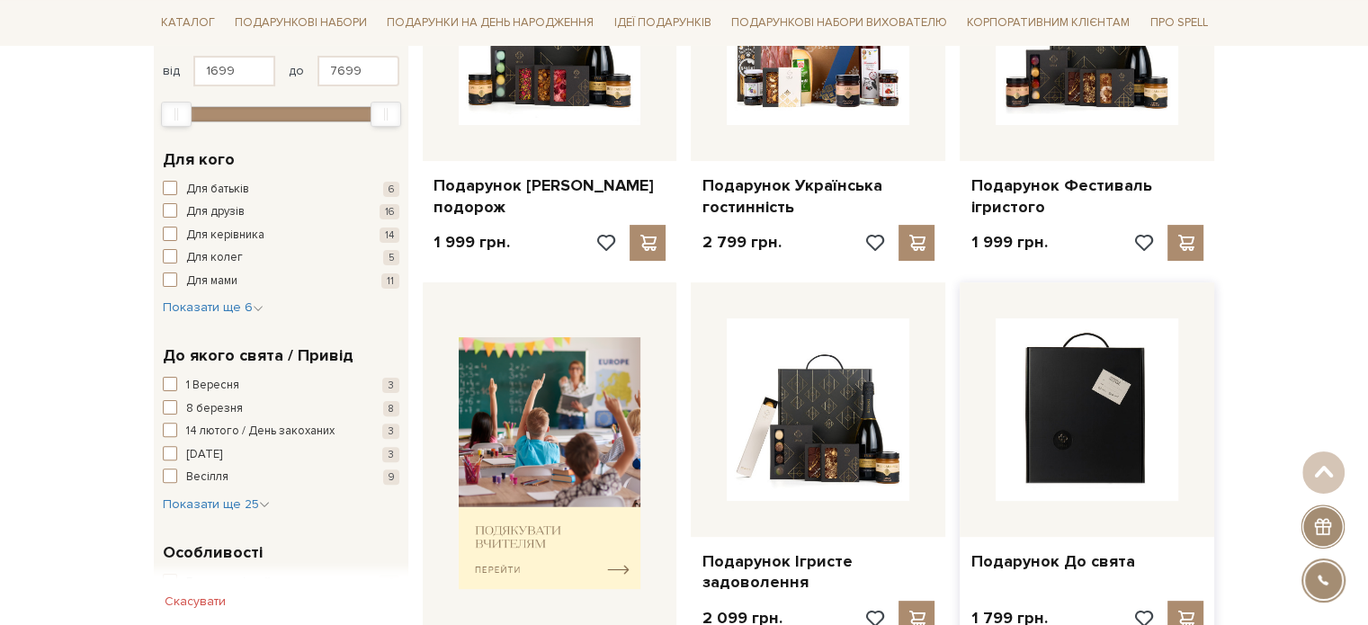
scroll to position [528, 0]
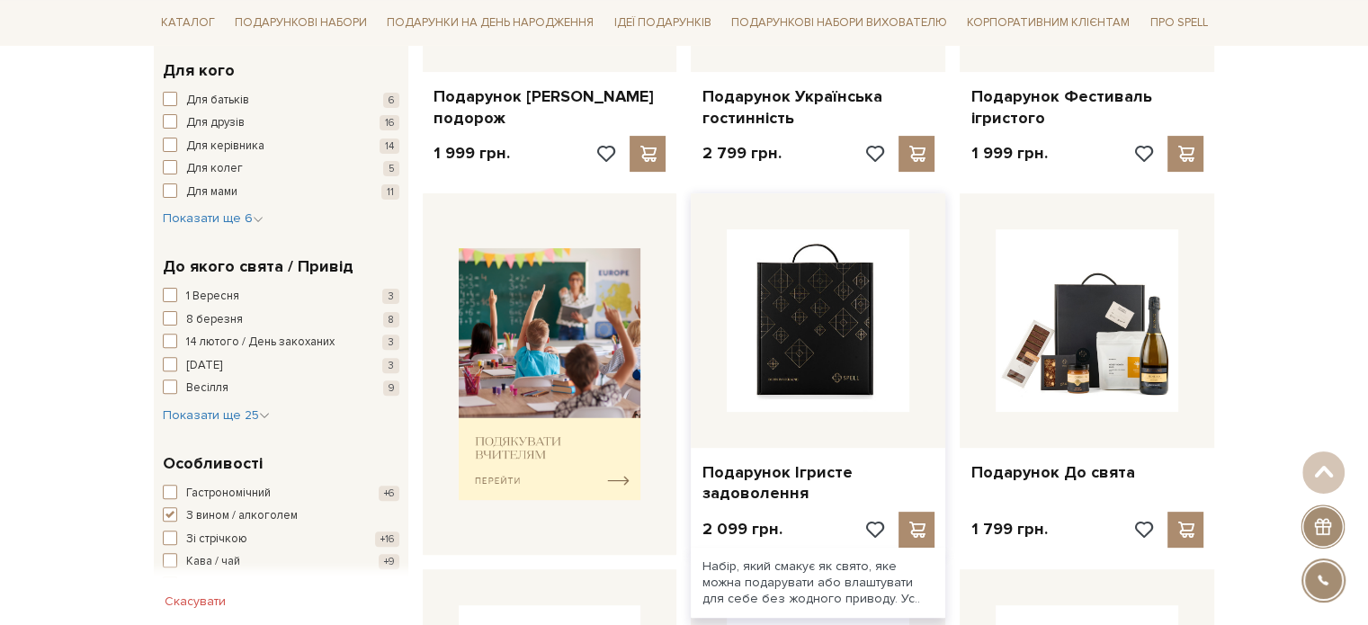
click at [827, 367] on img at bounding box center [818, 320] width 183 height 183
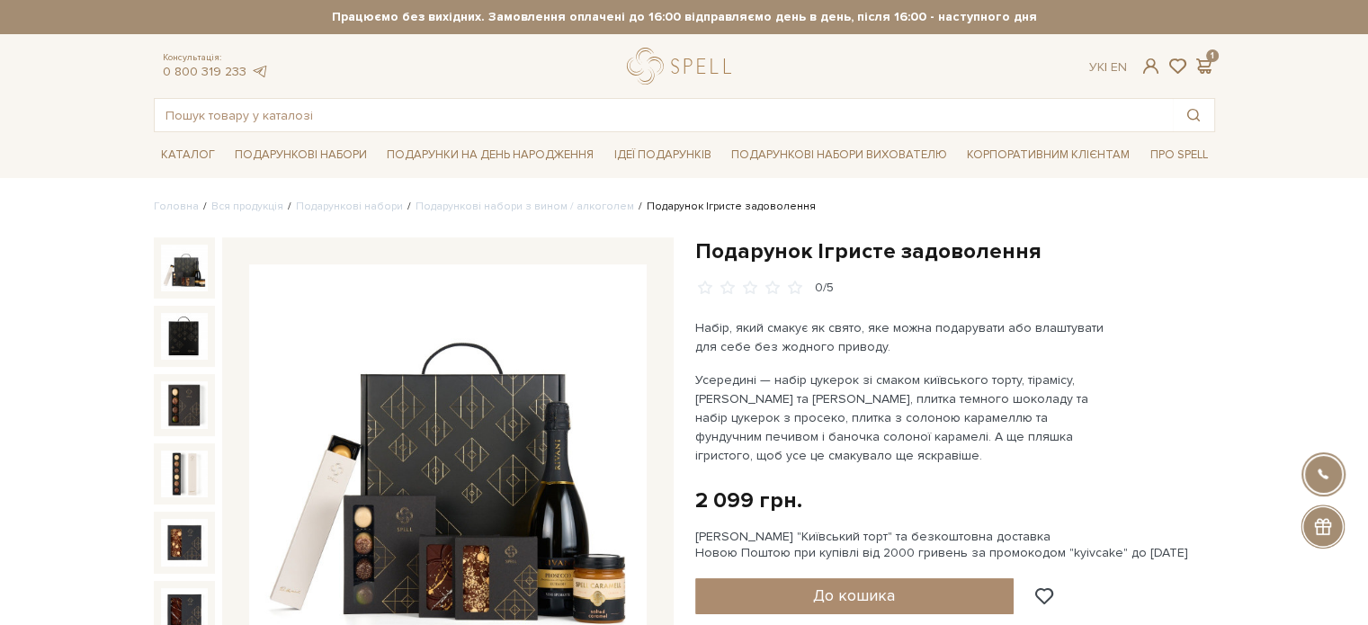
drag, startPoint x: 368, startPoint y: 0, endPoint x: 817, endPoint y: 17, distance: 450.0
click at [964, 56] on div "Консультація: 0 800 319 233 Ук | En | 1" at bounding box center [684, 66] width 1083 height 37
drag, startPoint x: 568, startPoint y: 108, endPoint x: 521, endPoint y: 23, distance: 97.0
click at [562, 100] on input "text" at bounding box center [664, 115] width 1018 height 32
drag, startPoint x: 509, startPoint y: 0, endPoint x: 1184, endPoint y: 245, distance: 718.3
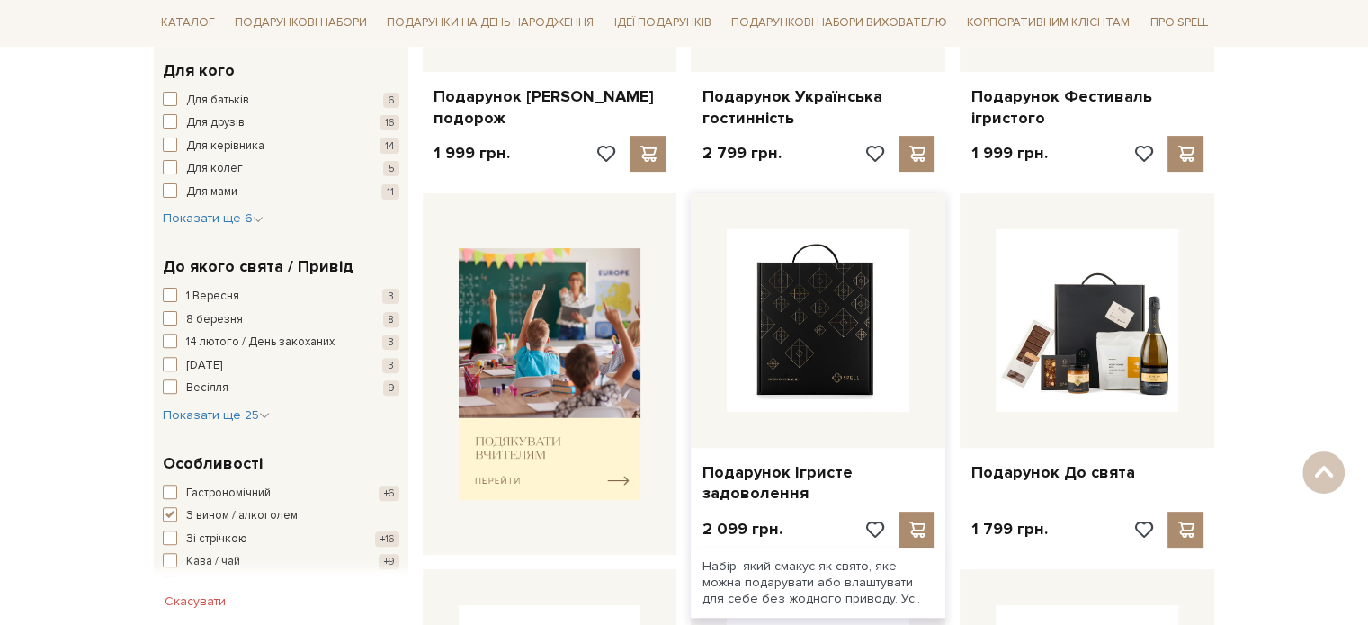
scroll to position [528, 0]
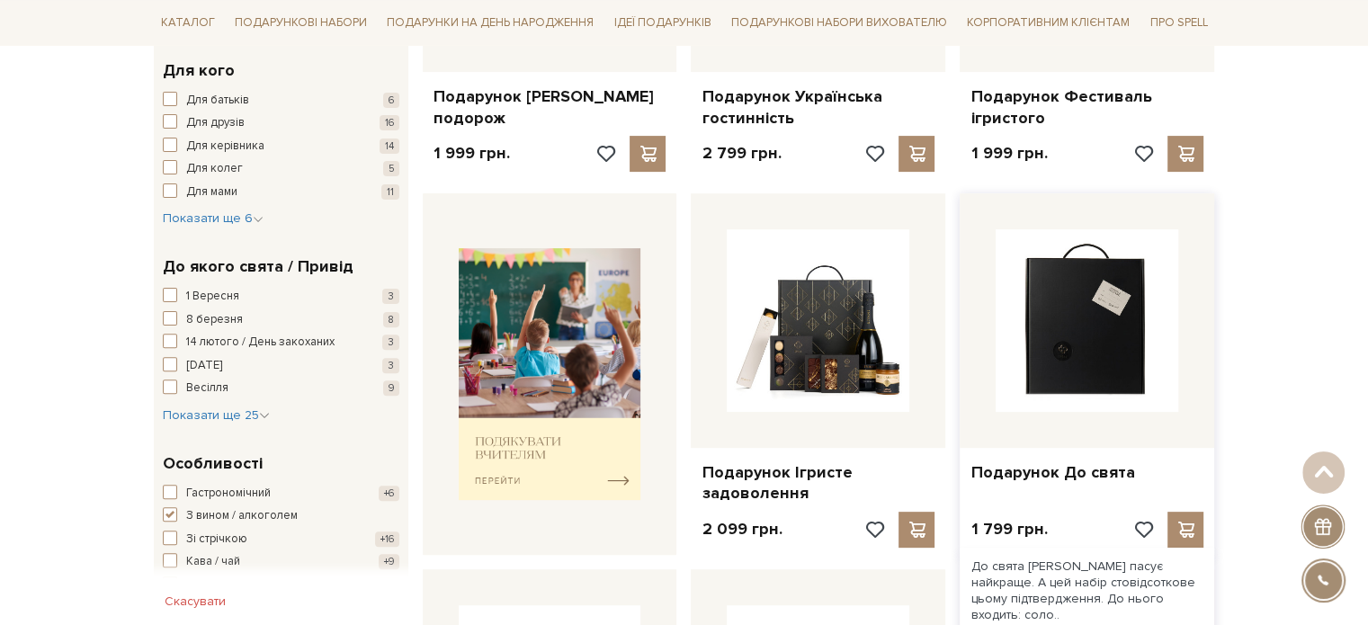
click at [1094, 376] on img at bounding box center [1087, 320] width 183 height 183
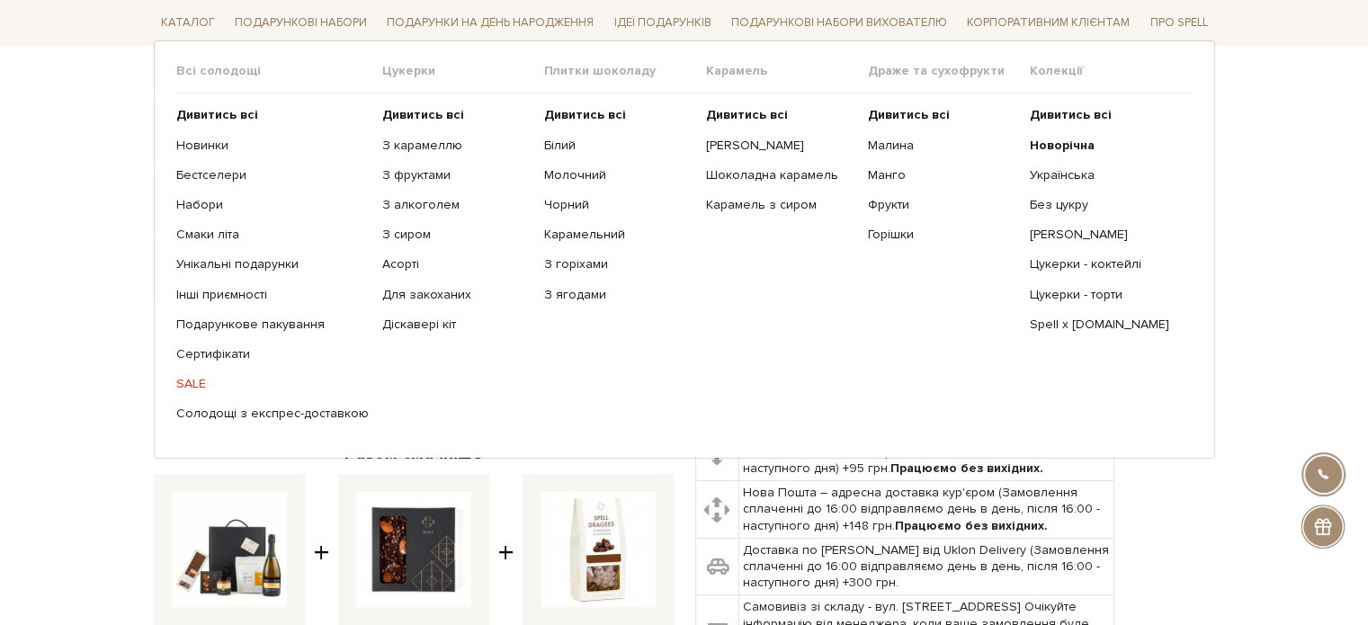
scroll to position [360, 0]
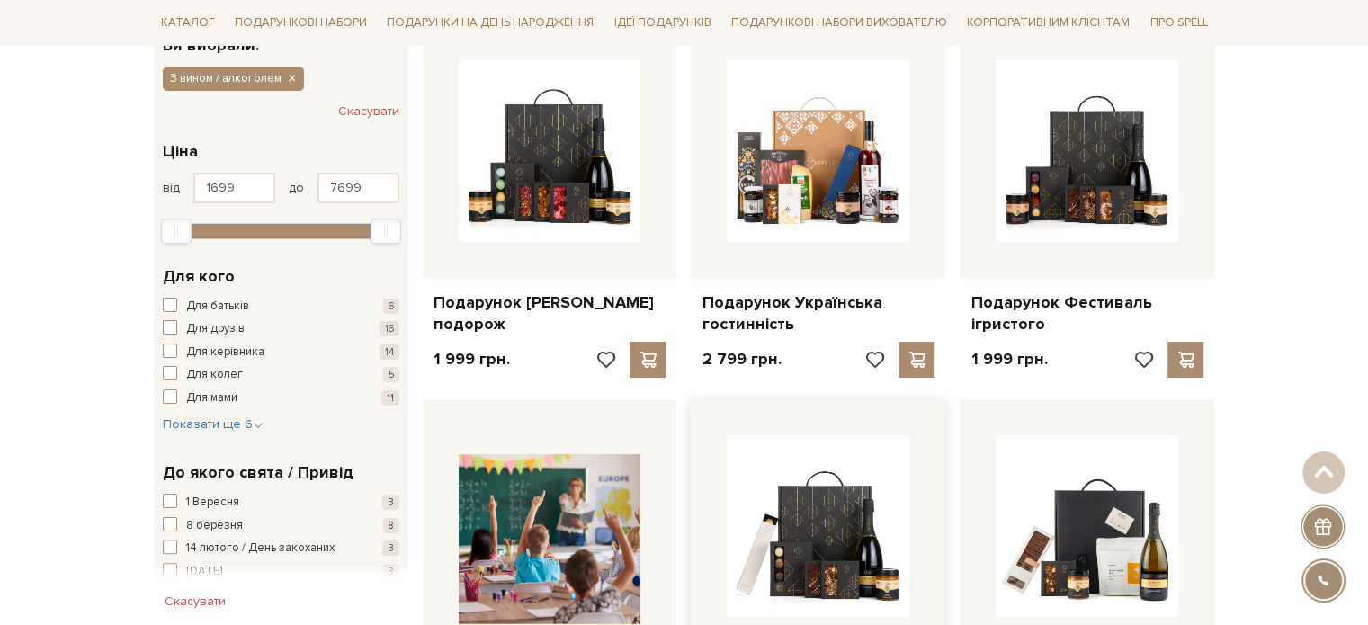
scroll to position [168, 0]
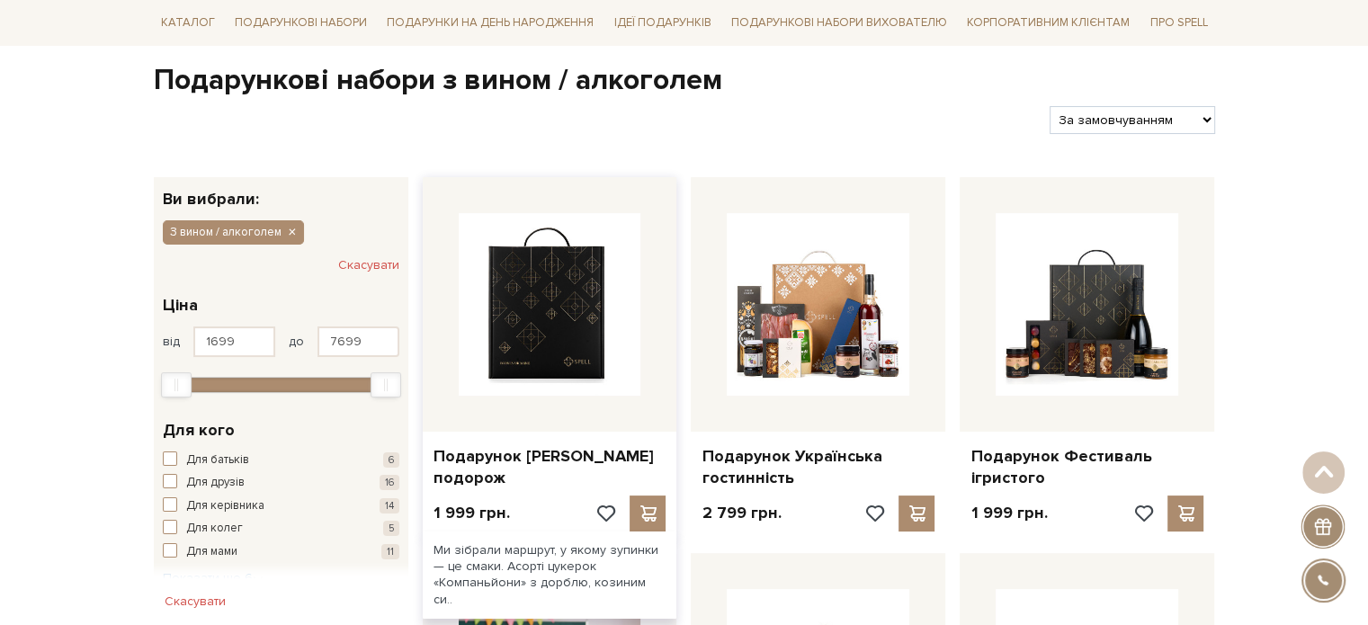
click at [586, 299] on img at bounding box center [550, 304] width 183 height 183
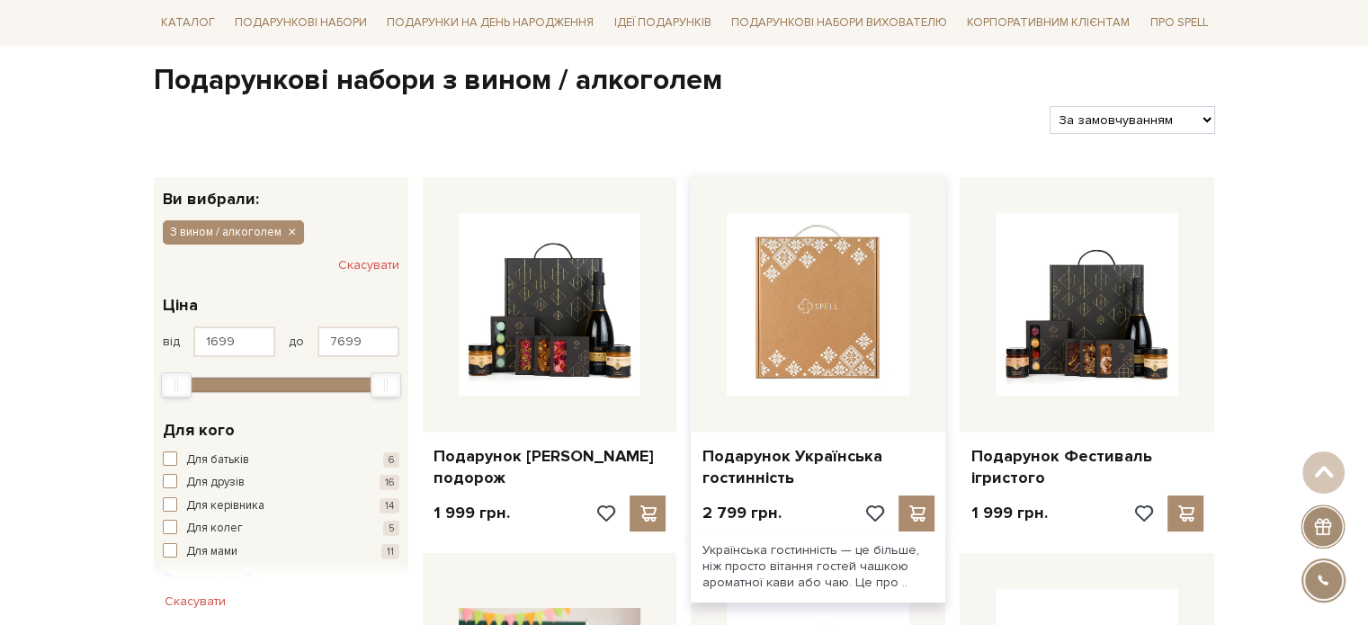
click at [847, 394] on img at bounding box center [818, 304] width 183 height 183
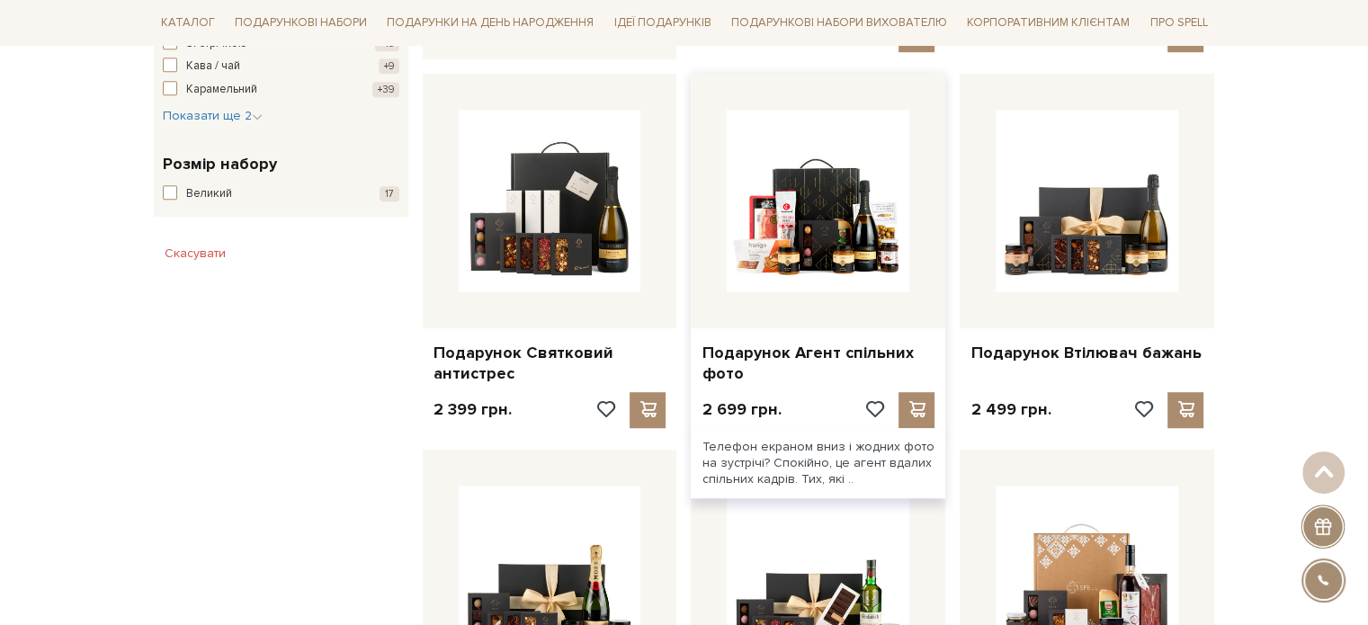
scroll to position [1067, 0]
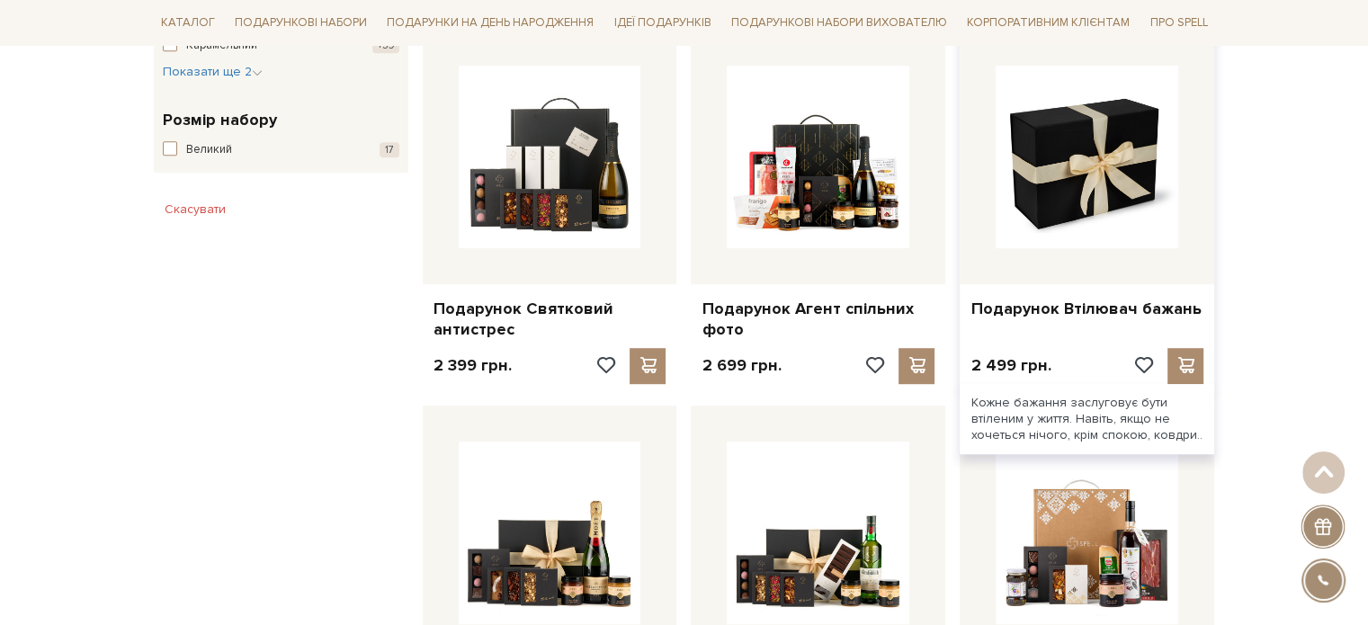
click at [1037, 227] on img at bounding box center [1087, 157] width 183 height 183
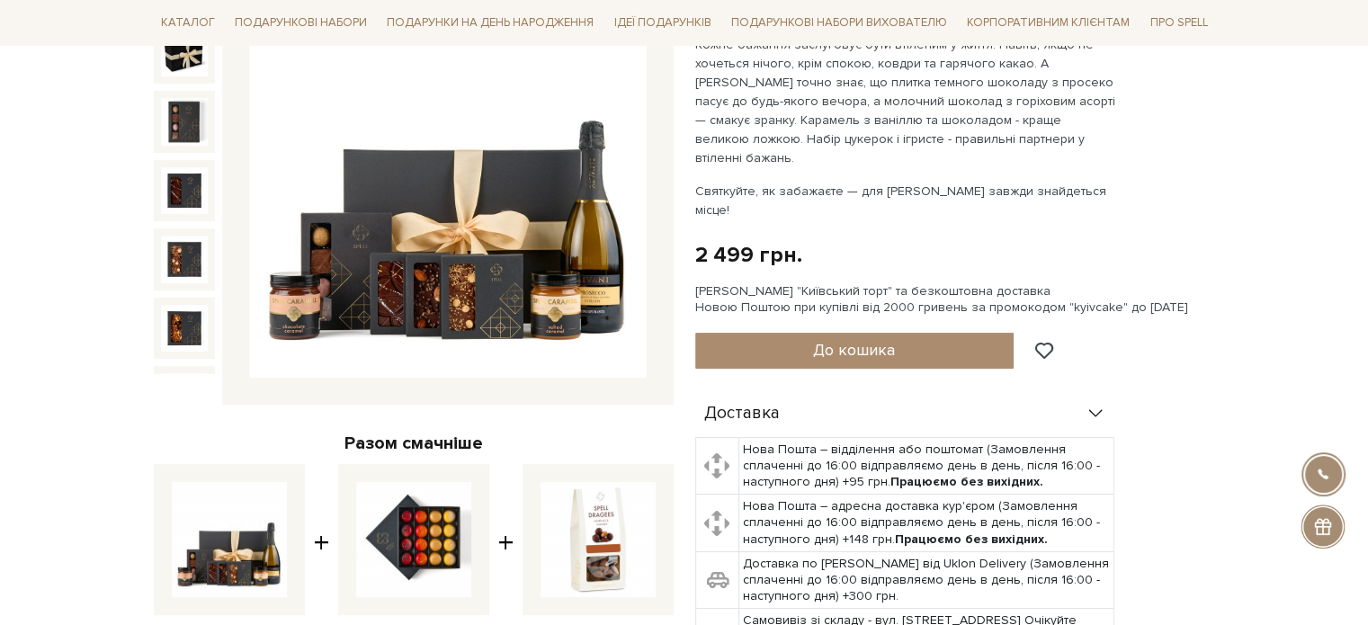
scroll to position [180, 0]
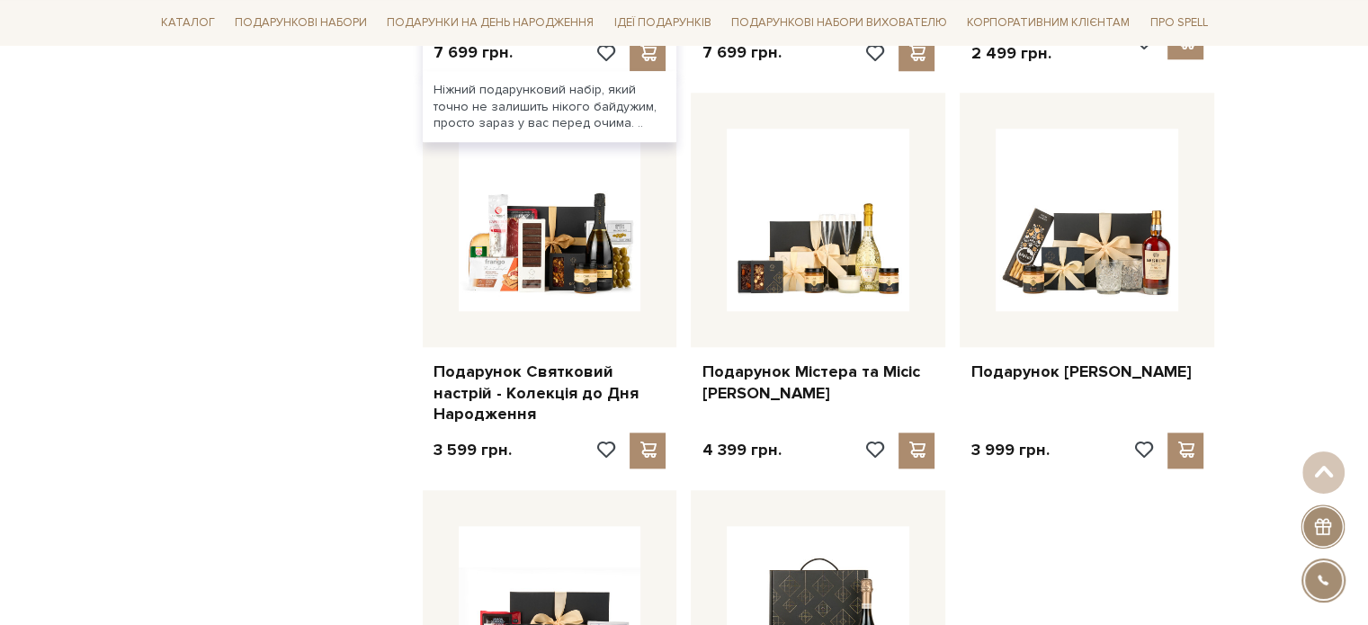
scroll to position [1713, 0]
